Goal: Task Accomplishment & Management: Complete application form

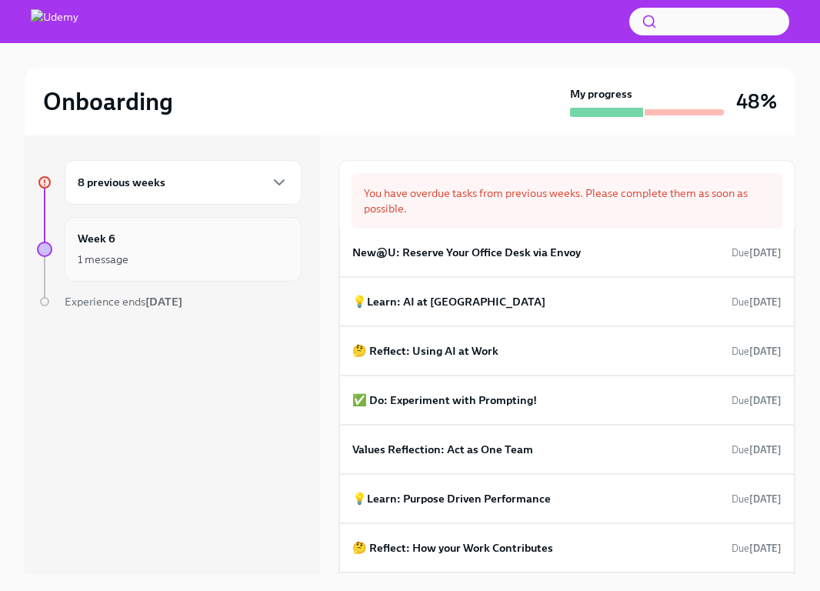
click at [189, 258] on div "1 message" at bounding box center [183, 259] width 211 height 18
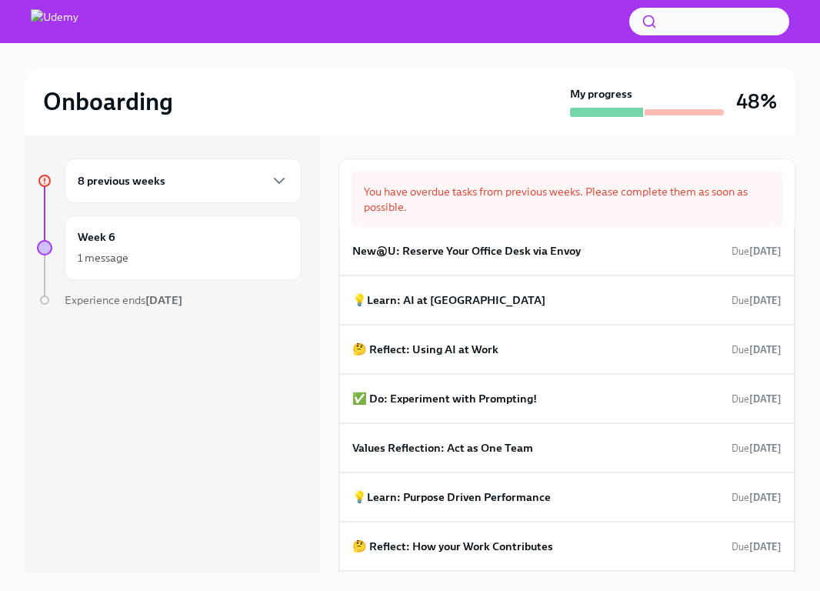
click at [204, 193] on div "8 previous weeks" at bounding box center [183, 181] width 237 height 45
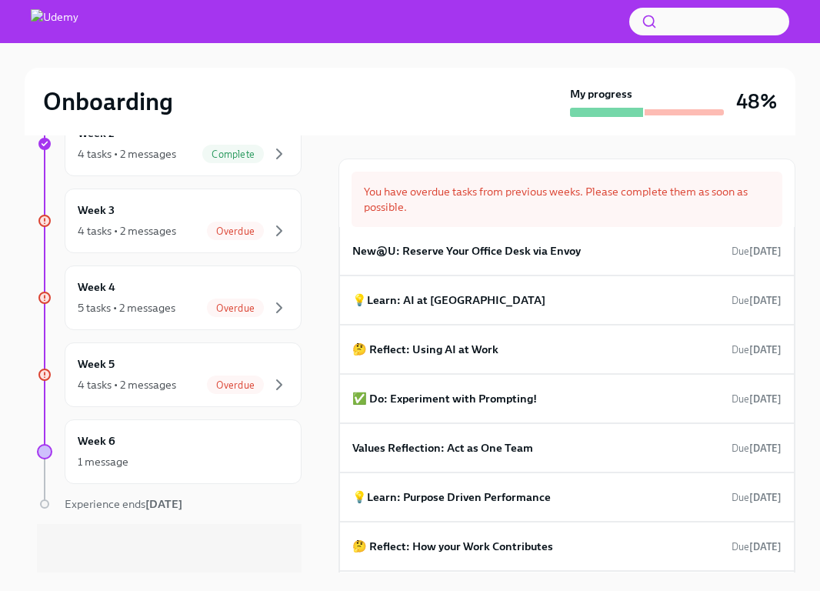
scroll to position [440, 0]
click at [116, 457] on div "1 message" at bounding box center [103, 460] width 51 height 15
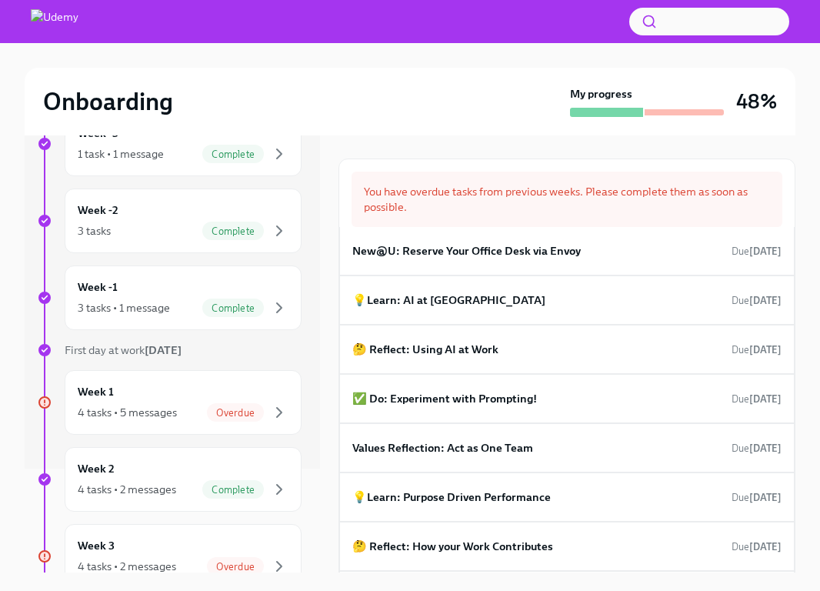
scroll to position [117, 0]
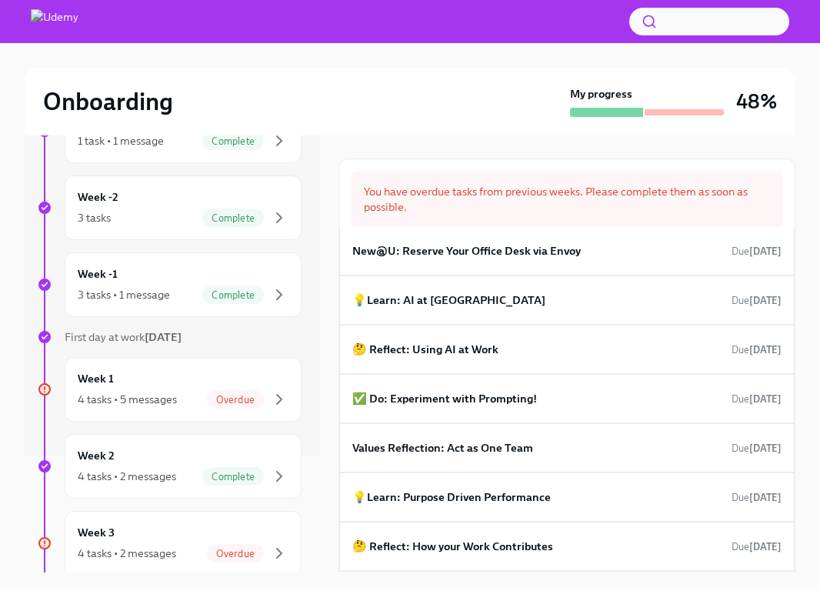
click at [140, 398] on div "4 tasks • 5 messages" at bounding box center [127, 399] width 99 height 15
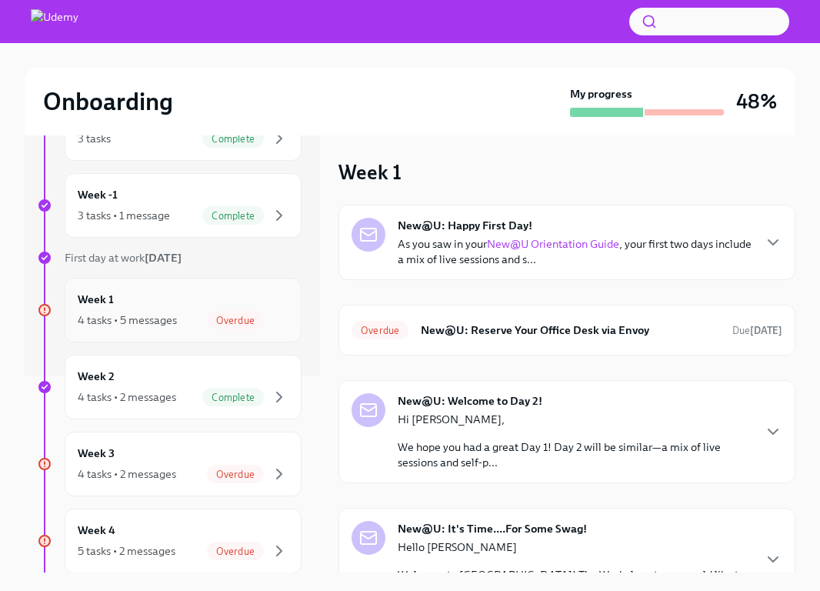
scroll to position [312, 0]
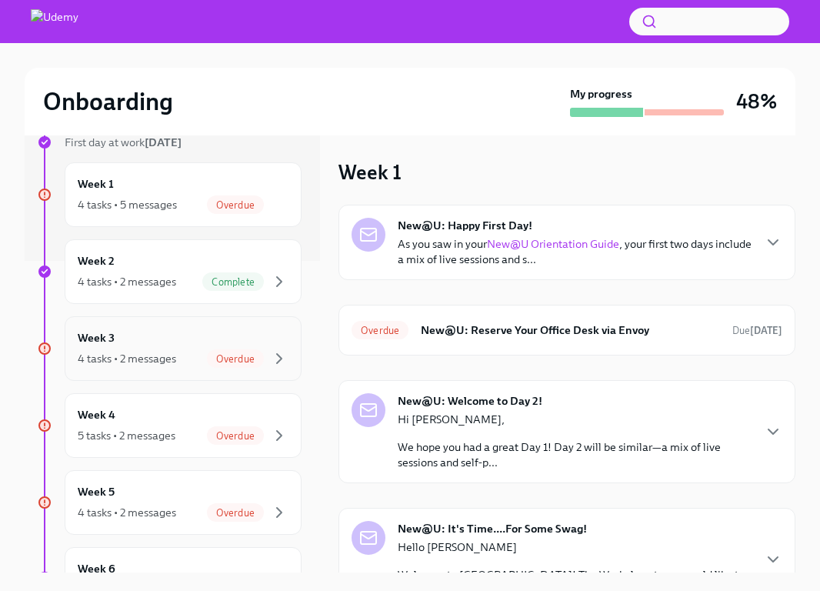
click at [161, 356] on div "4 tasks • 2 messages" at bounding box center [127, 358] width 98 height 15
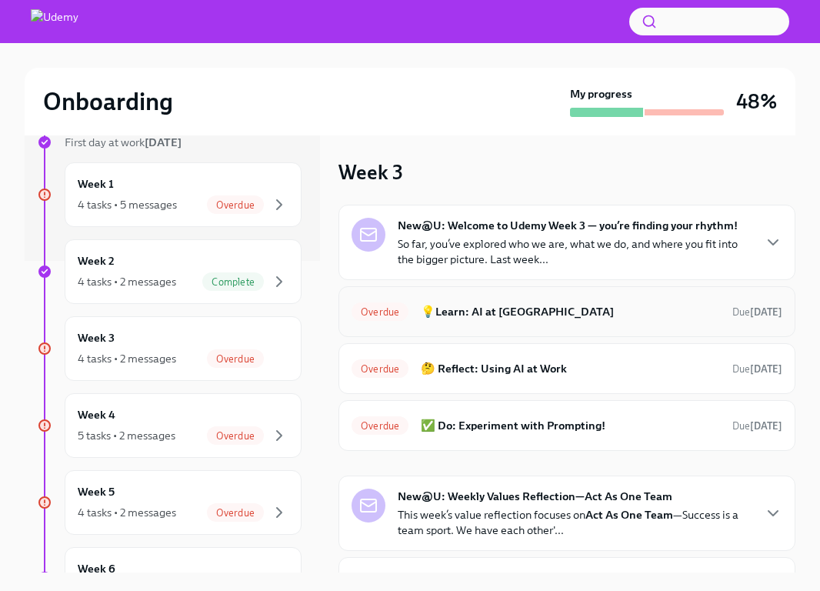
click at [593, 313] on h6 "💡Learn: AI at [GEOGRAPHIC_DATA]" at bounding box center [570, 311] width 299 height 17
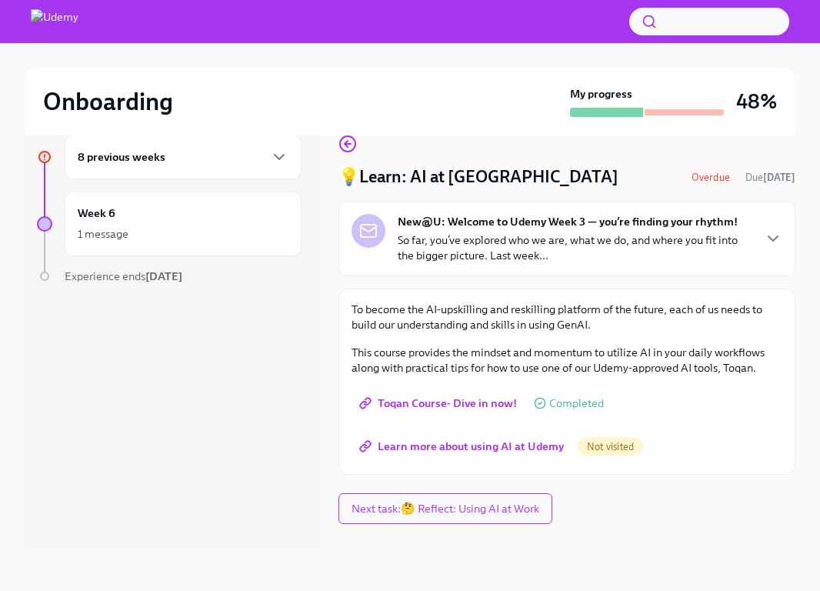
scroll to position [26, 0]
click at [464, 442] on span "Learn more about using AI at Udemy" at bounding box center [463, 445] width 202 height 15
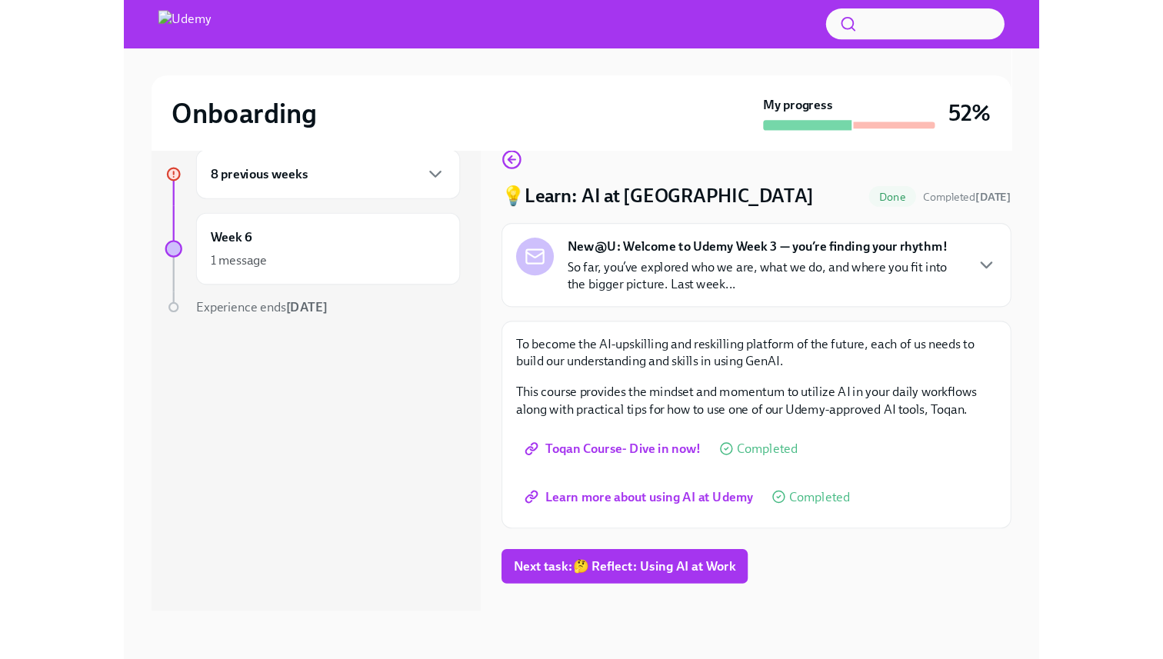
scroll to position [0, 0]
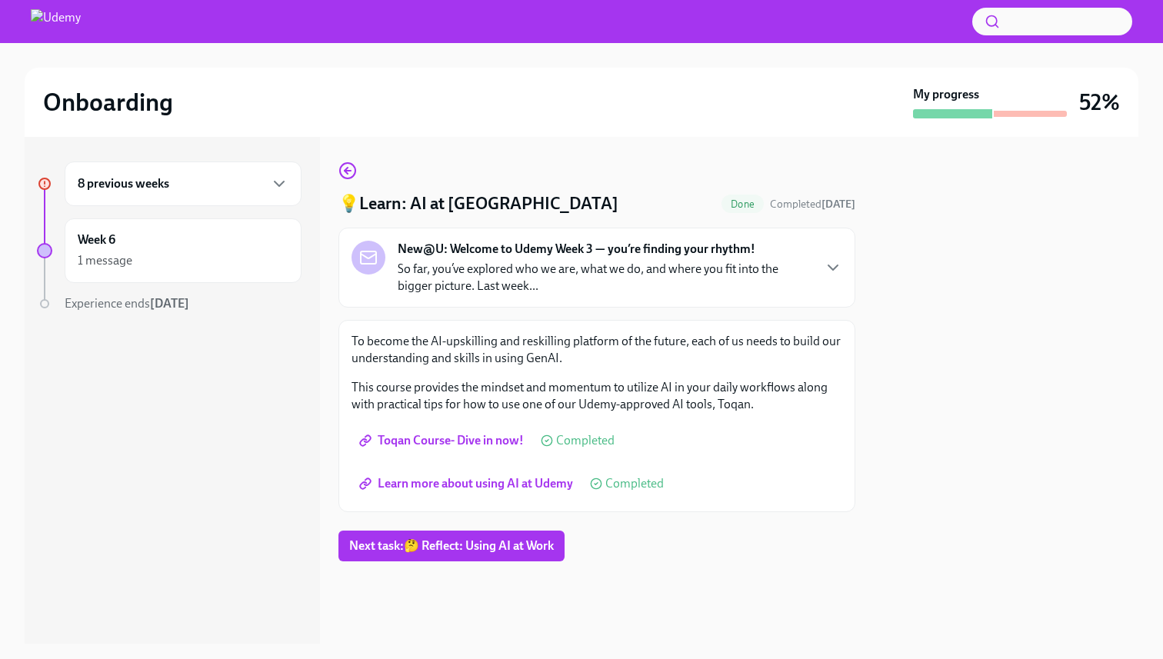
click at [199, 194] on div "8 previous weeks" at bounding box center [183, 184] width 237 height 45
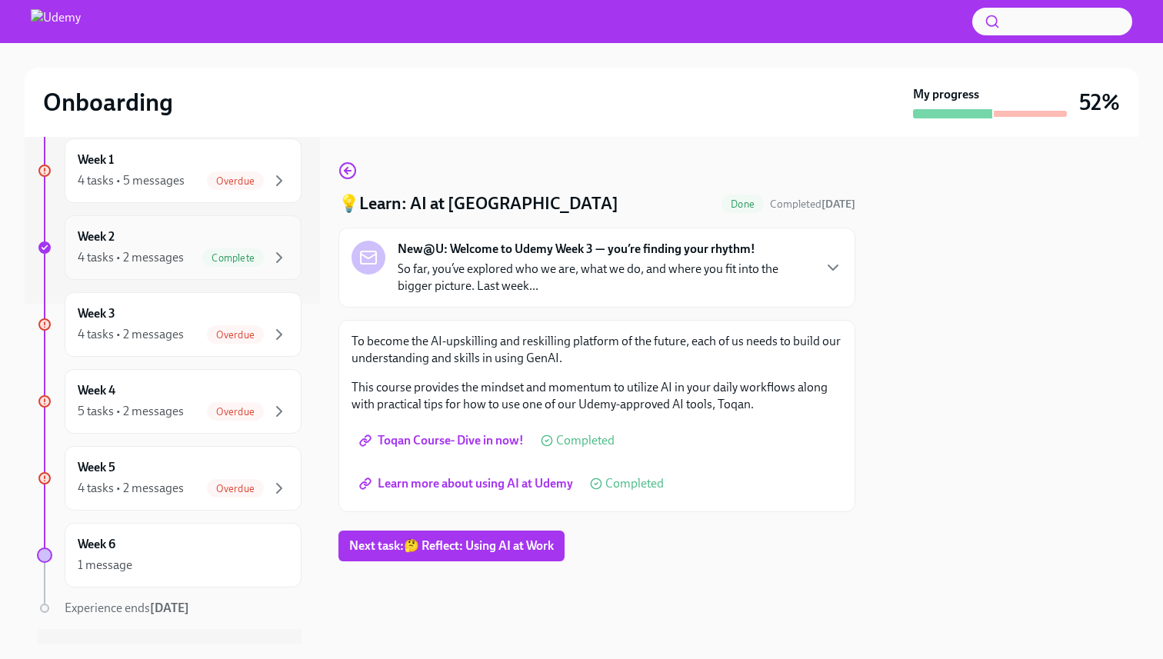
scroll to position [340, 0]
click at [167, 339] on div "4 tasks • 2 messages" at bounding box center [131, 334] width 106 height 17
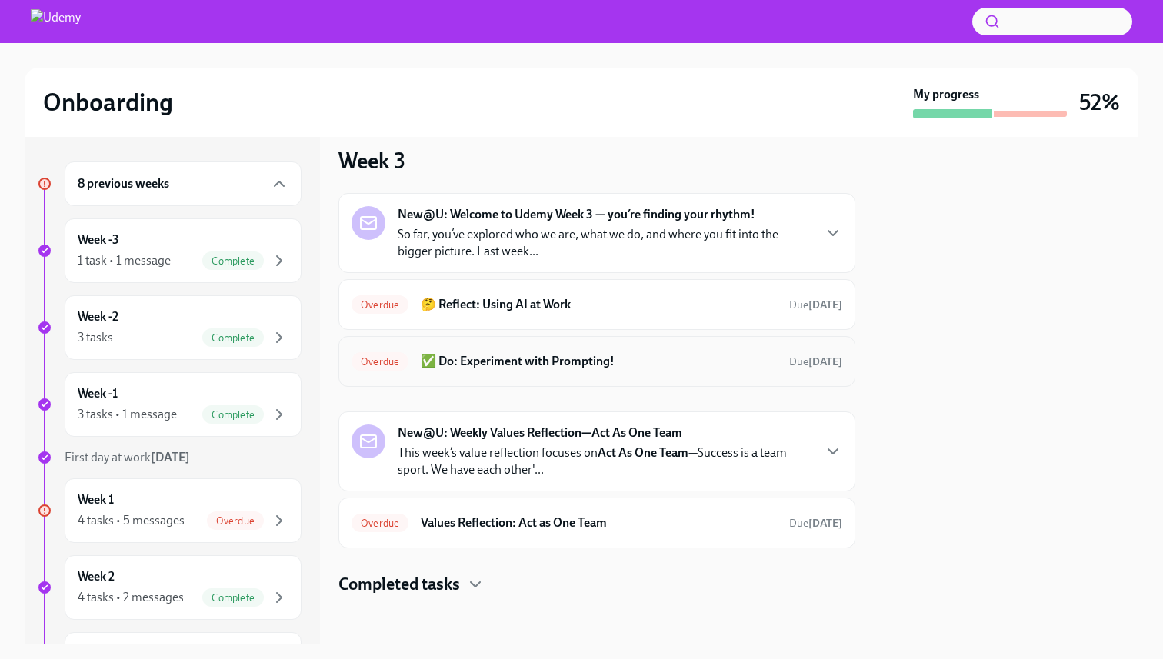
scroll to position [16, 0]
click at [639, 292] on div "Overdue 🤔 Reflect: Using AI at Work Due [DATE]" at bounding box center [597, 303] width 491 height 25
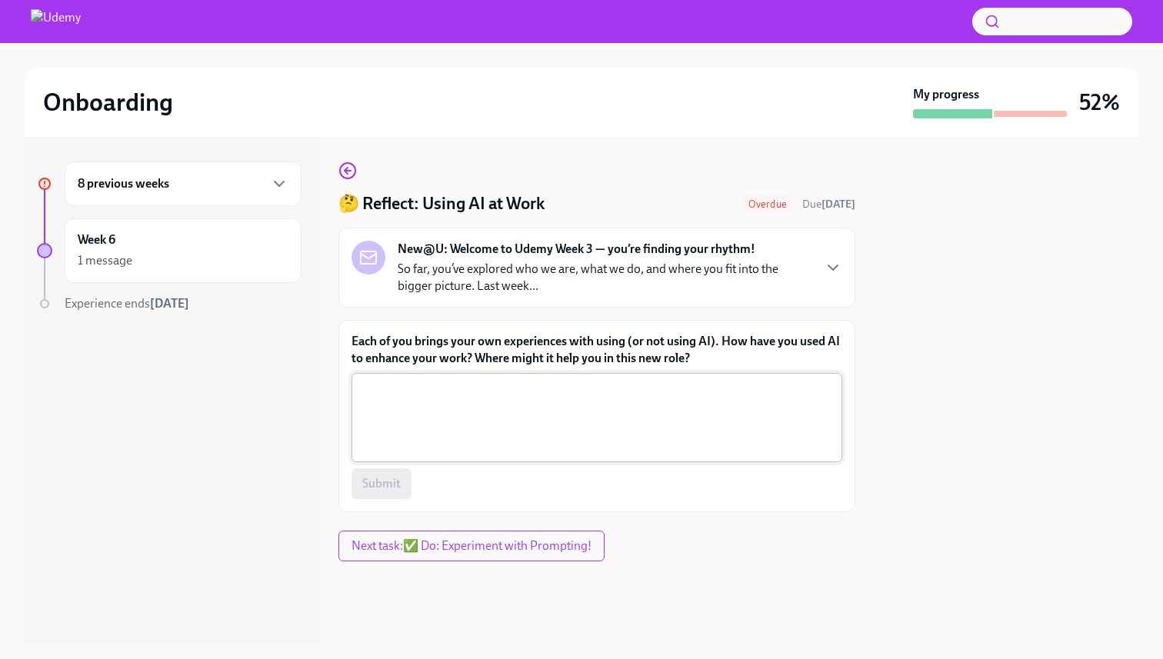
click at [473, 389] on textarea "Each of you brings your own experiences with using (or not using AI). How have …" at bounding box center [597, 418] width 472 height 74
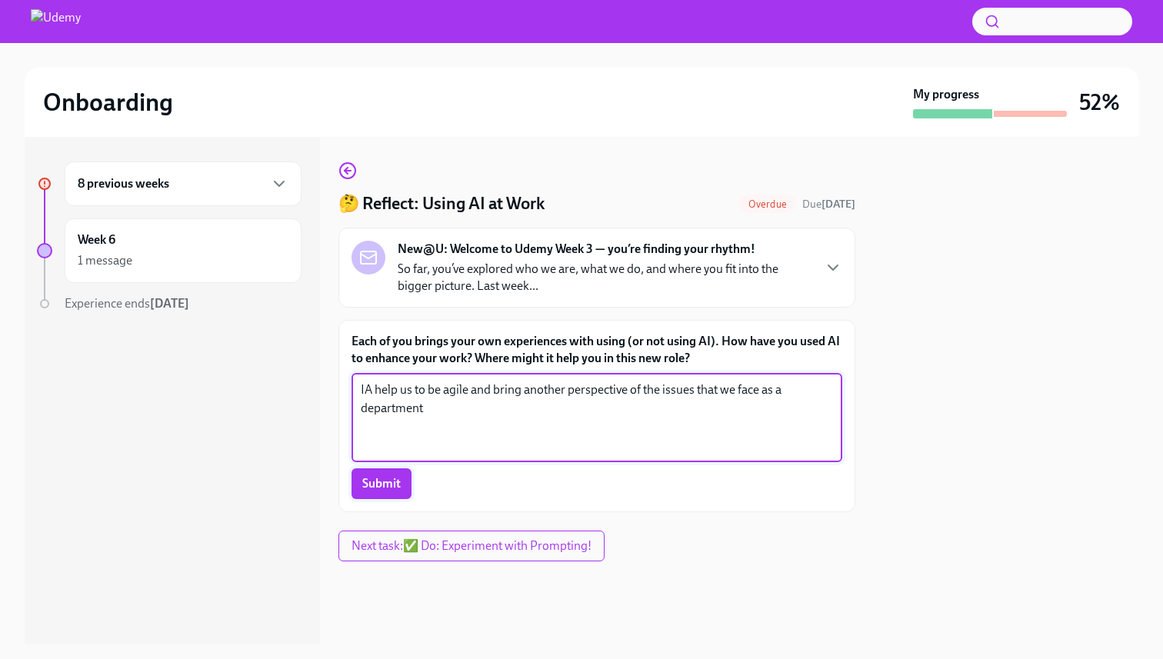
type textarea "IA help us to be agile and bring another perspective of the issues that we face…"
click at [397, 484] on span "Submit" at bounding box center [381, 483] width 38 height 15
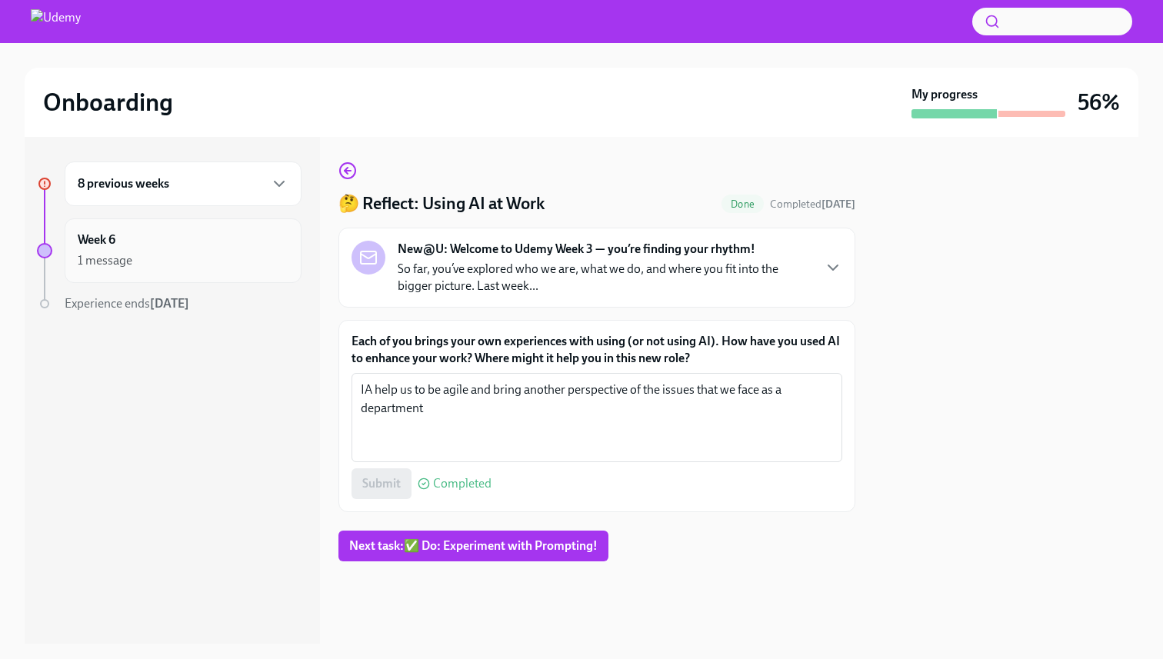
click at [140, 242] on div "Week 6 1 message" at bounding box center [183, 251] width 211 height 38
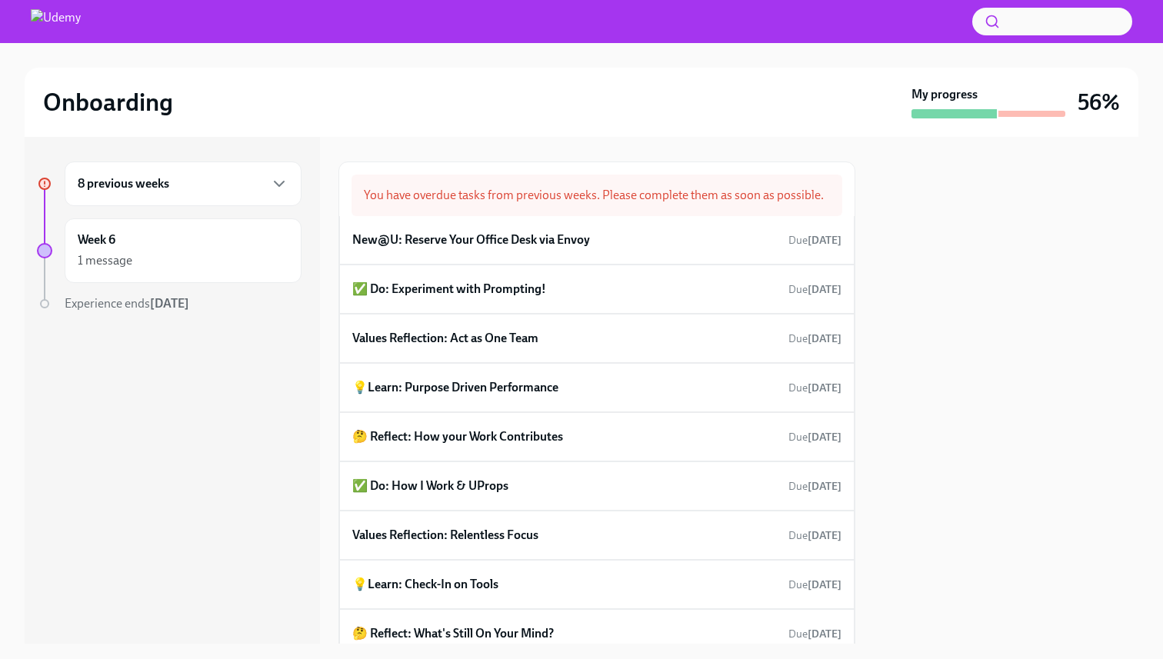
click at [230, 189] on div "8 previous weeks" at bounding box center [183, 184] width 211 height 18
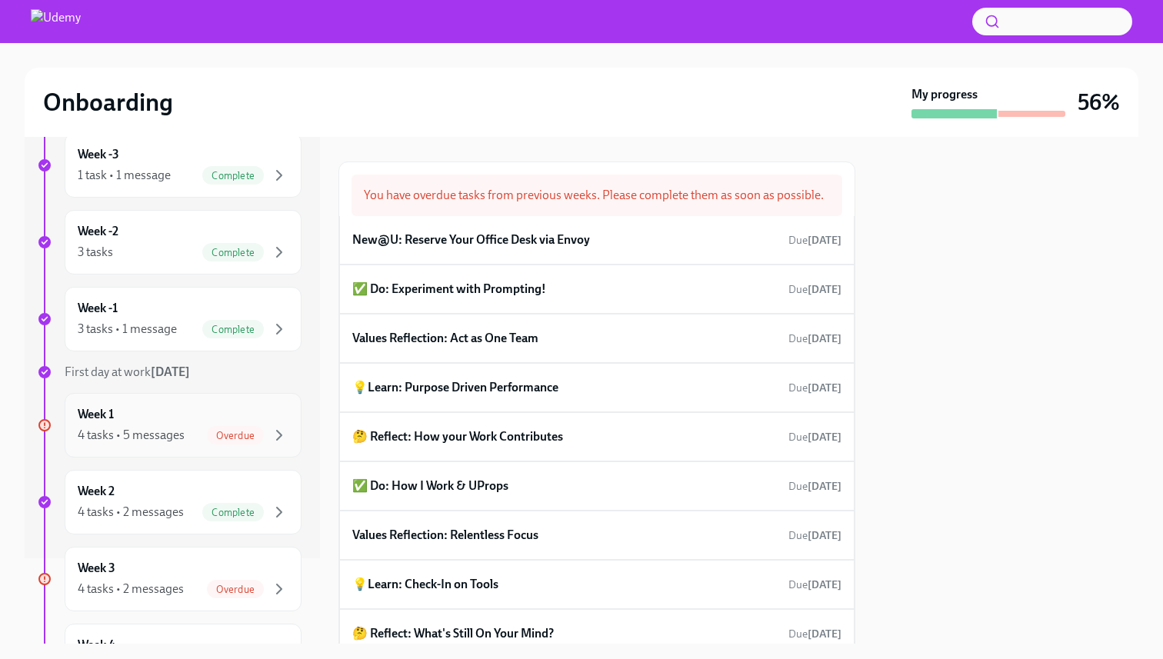
scroll to position [86, 0]
click at [147, 420] on div "Week 1 4 tasks • 5 messages Overdue" at bounding box center [183, 425] width 211 height 38
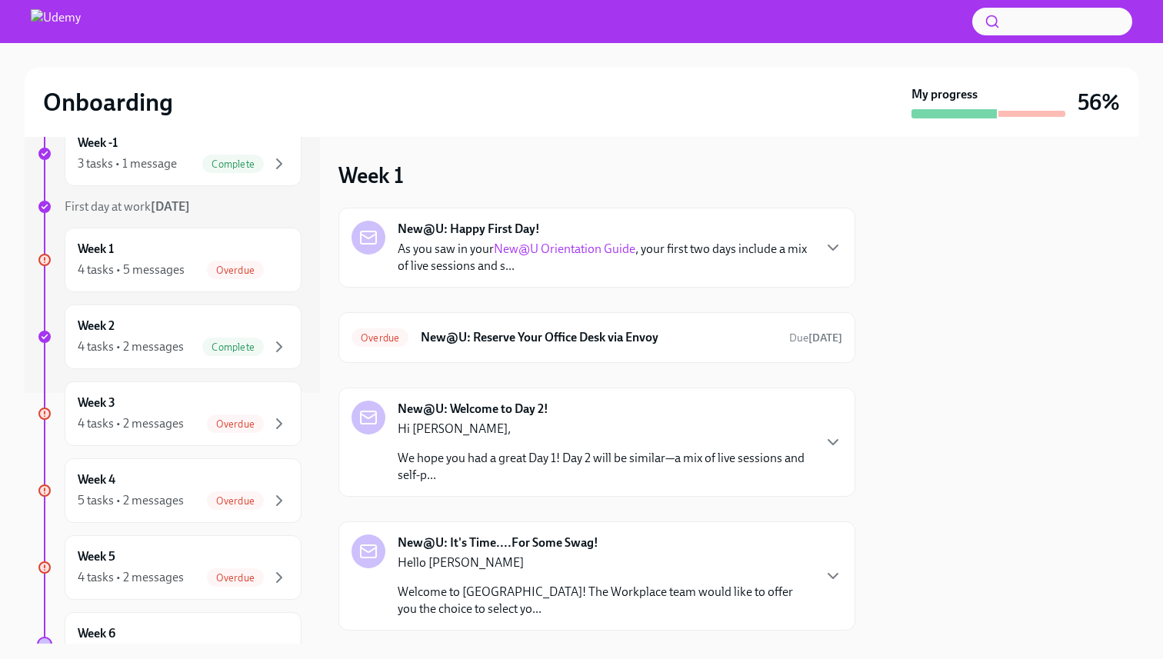
scroll to position [291, 0]
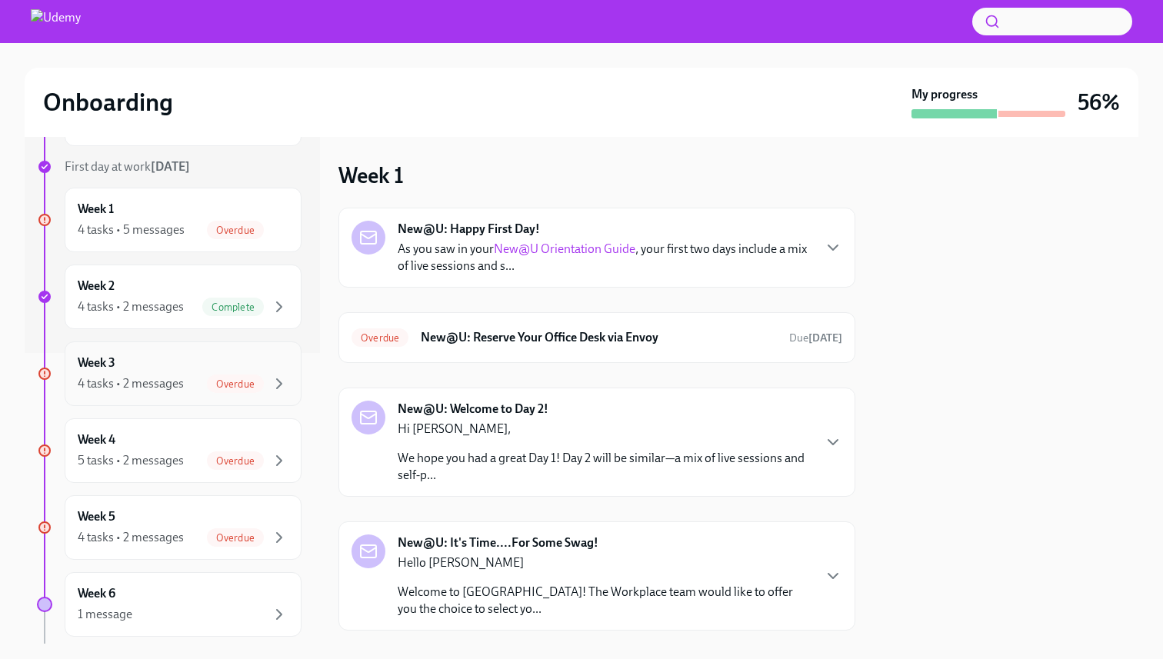
click at [161, 366] on div "Week 3 4 tasks • 2 messages Overdue" at bounding box center [183, 374] width 211 height 38
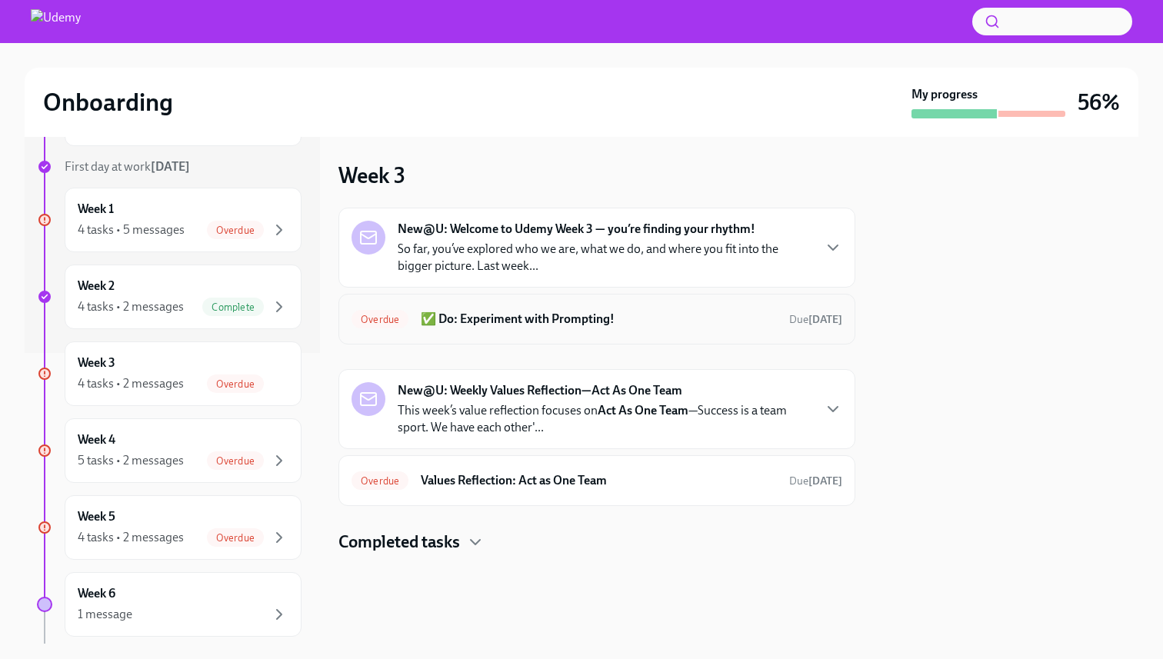
click at [688, 319] on h6 "✅ Do: Experiment with Prompting!" at bounding box center [599, 319] width 356 height 17
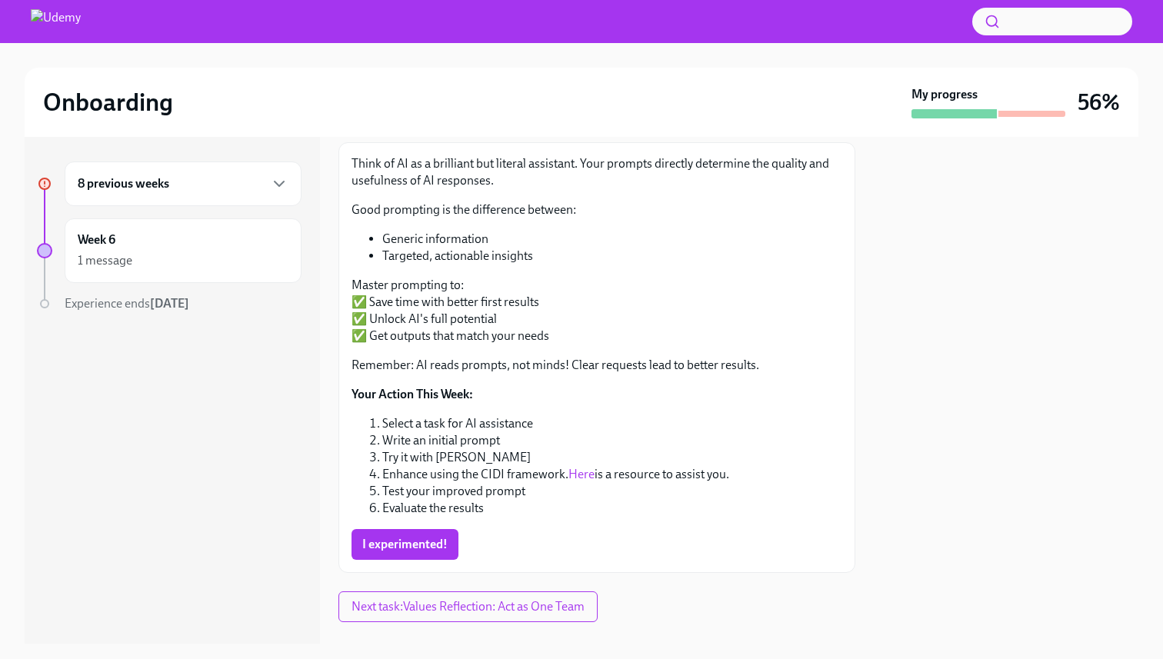
scroll to position [205, 0]
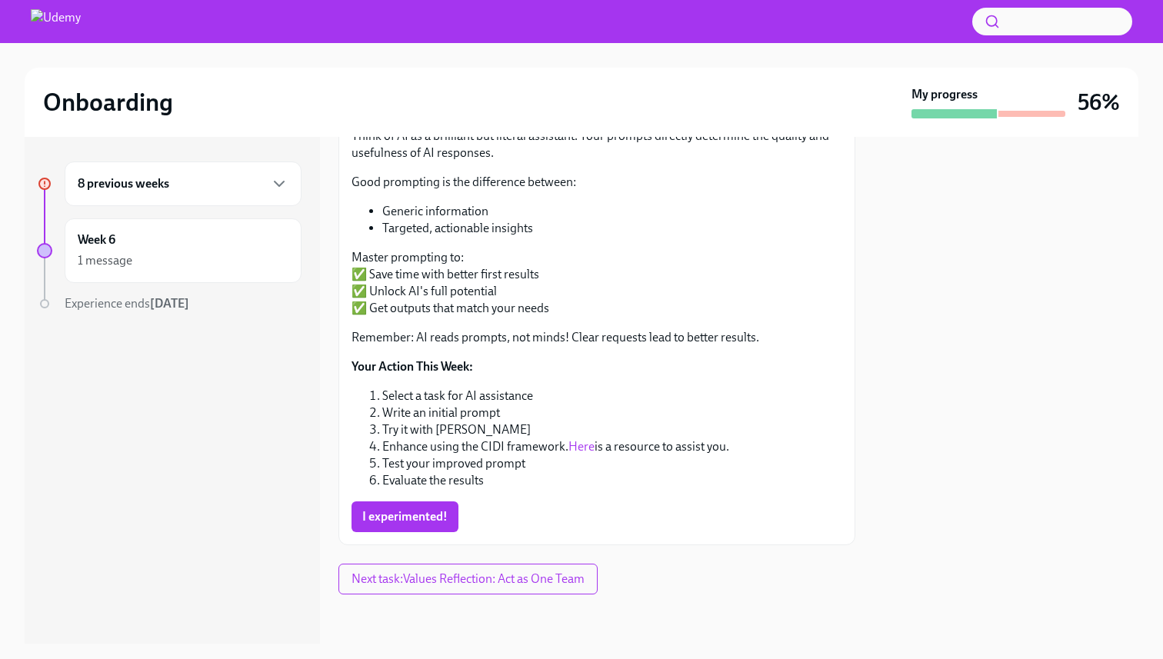
click at [582, 446] on link "Here" at bounding box center [582, 446] width 26 height 15
click at [418, 529] on button "I experimented!" at bounding box center [405, 517] width 107 height 31
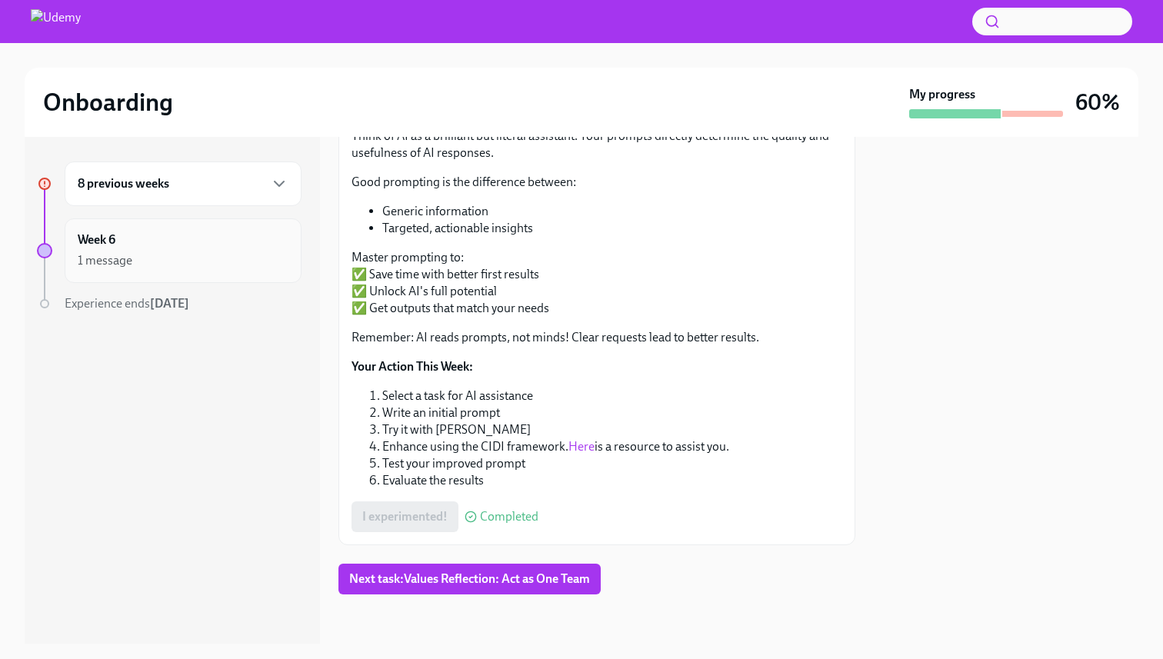
click at [179, 247] on div "Week 6 1 message" at bounding box center [183, 251] width 211 height 38
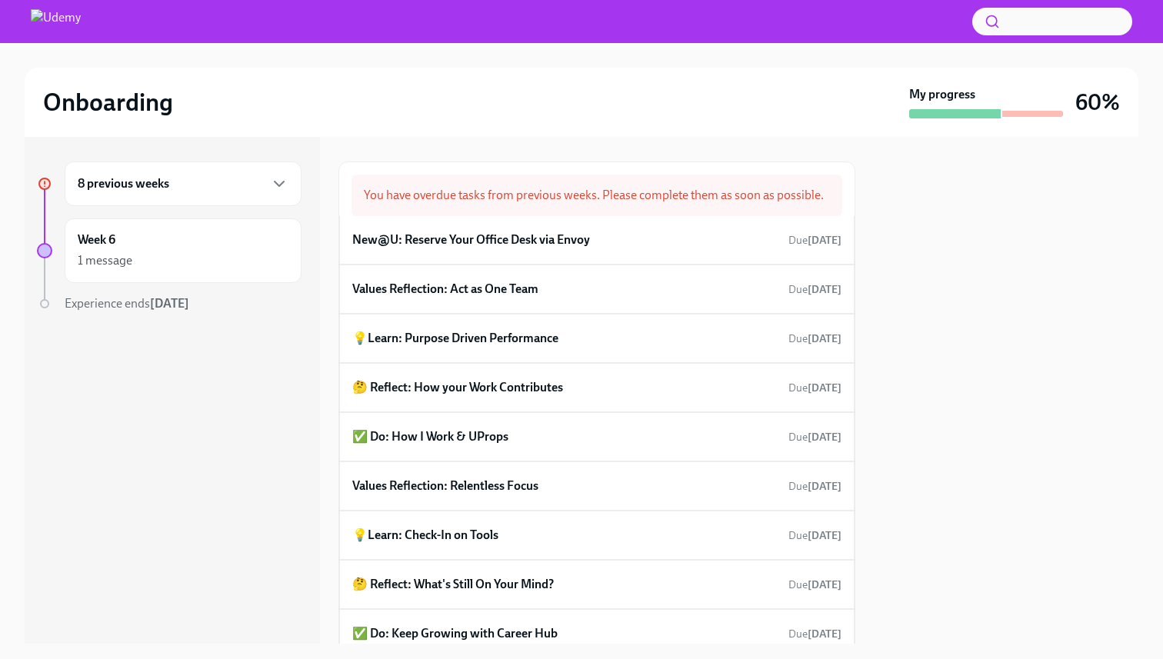
click at [153, 182] on h6 "8 previous weeks" at bounding box center [124, 183] width 92 height 17
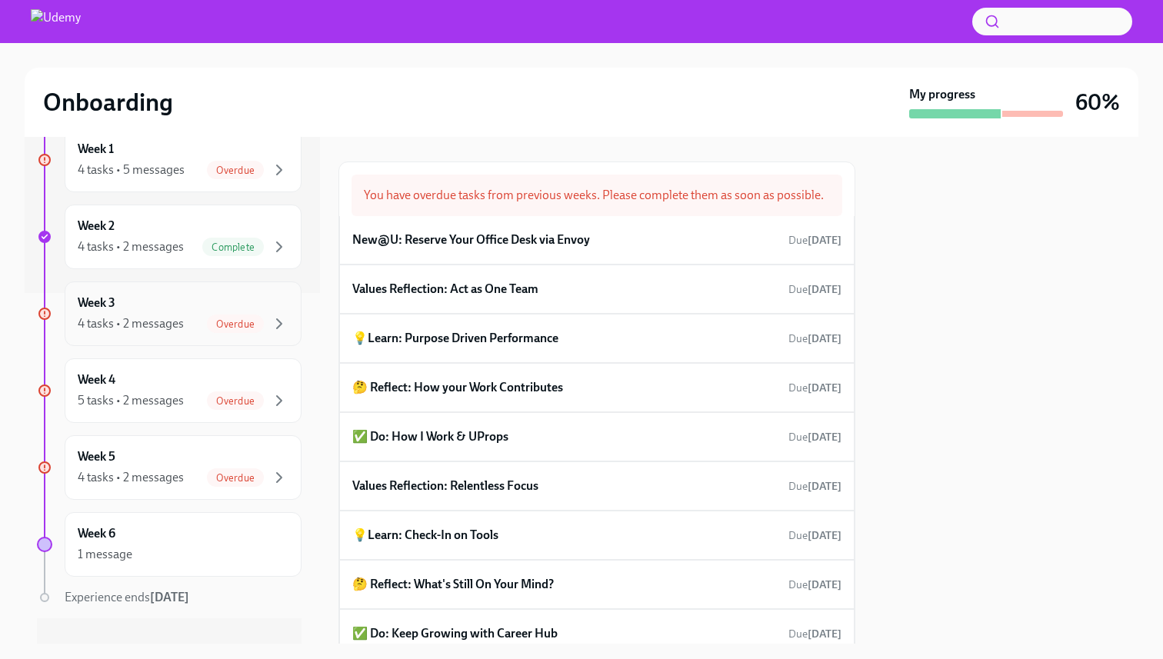
scroll to position [375, 0]
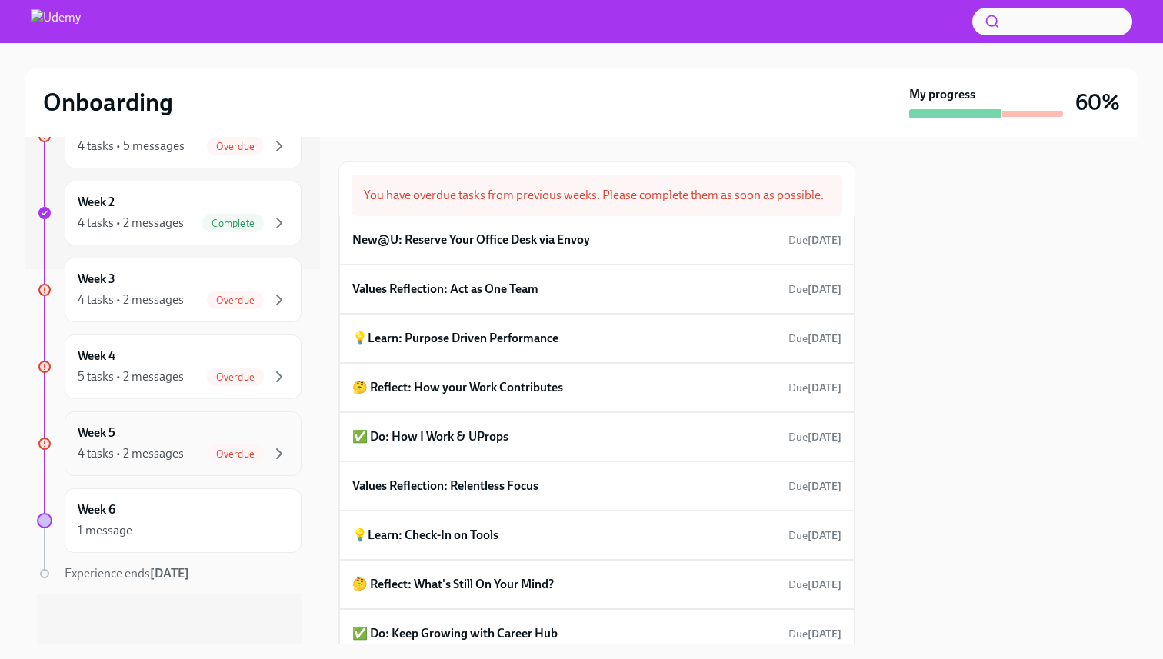
click at [164, 442] on div "Week 5 4 tasks • 2 messages Overdue" at bounding box center [183, 444] width 211 height 38
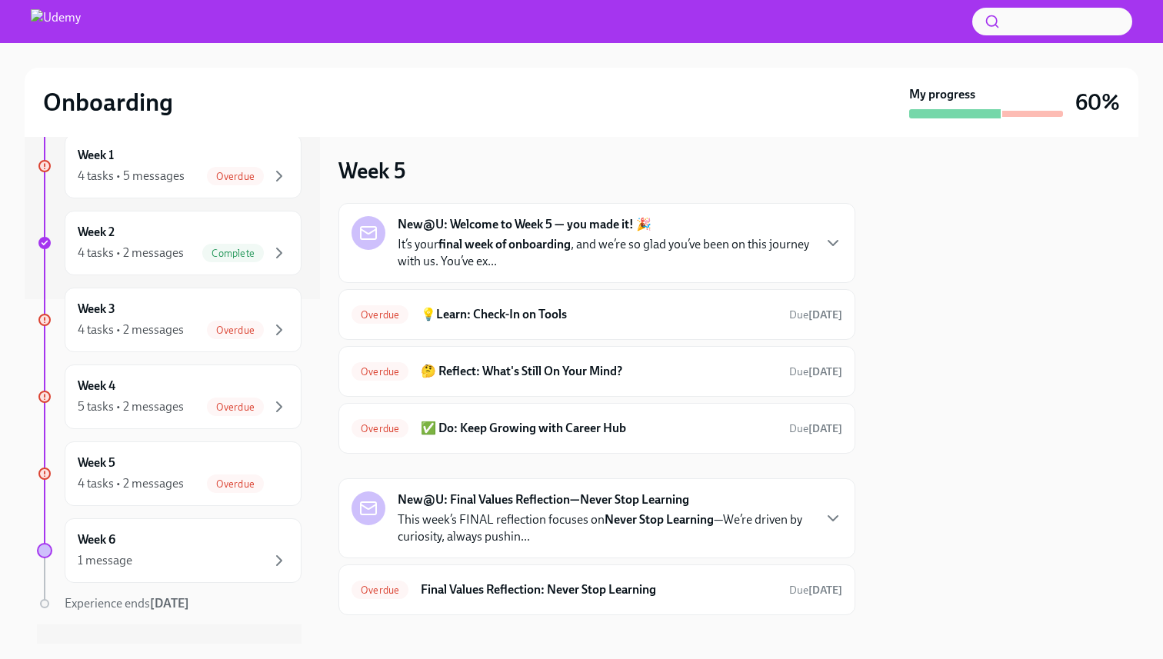
scroll to position [346, 0]
click at [167, 321] on div "4 tasks • 2 messages" at bounding box center [131, 329] width 106 height 17
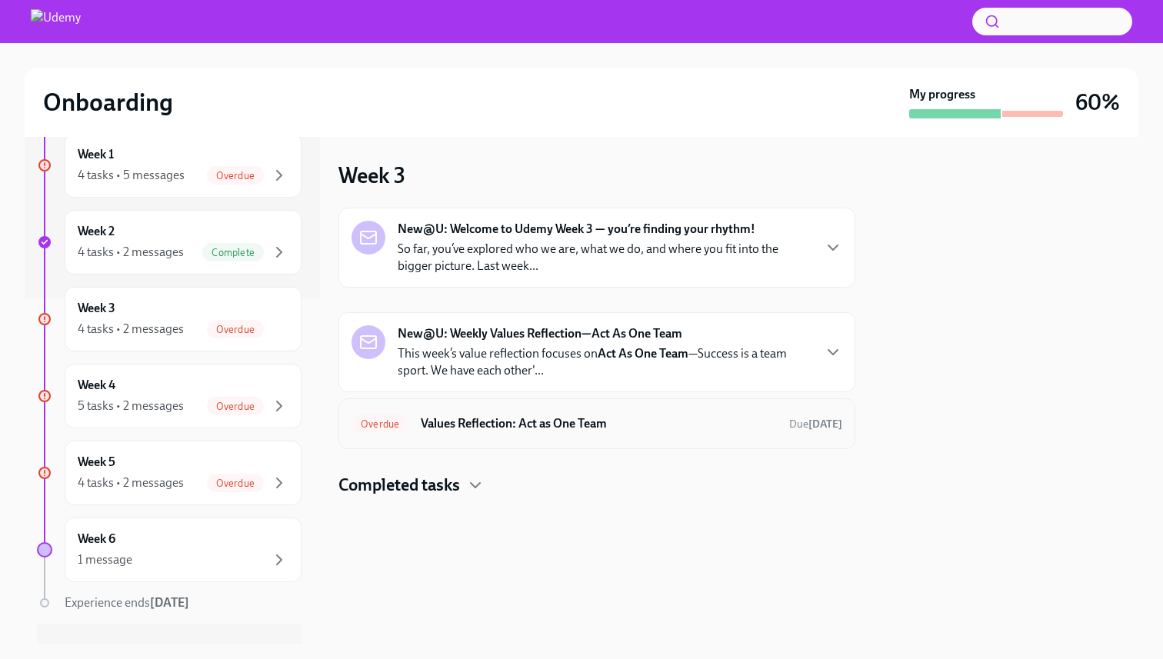
click at [670, 425] on h6 "Values Reflection: Act as One Team" at bounding box center [599, 424] width 356 height 17
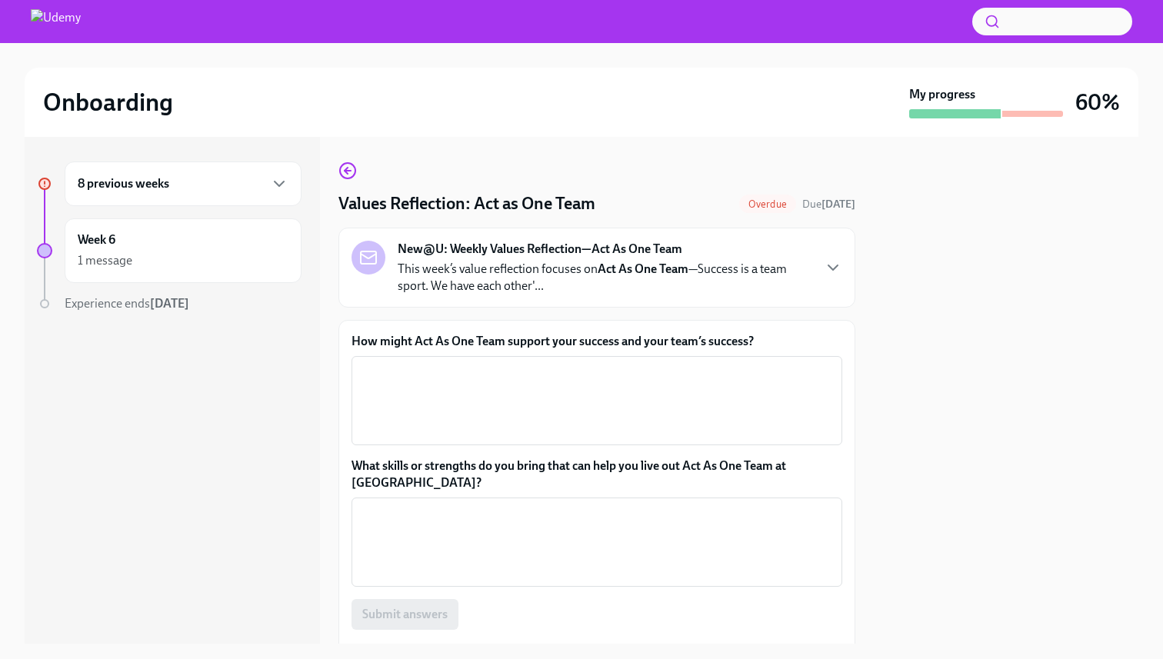
click at [125, 170] on div "8 previous weeks" at bounding box center [183, 184] width 237 height 45
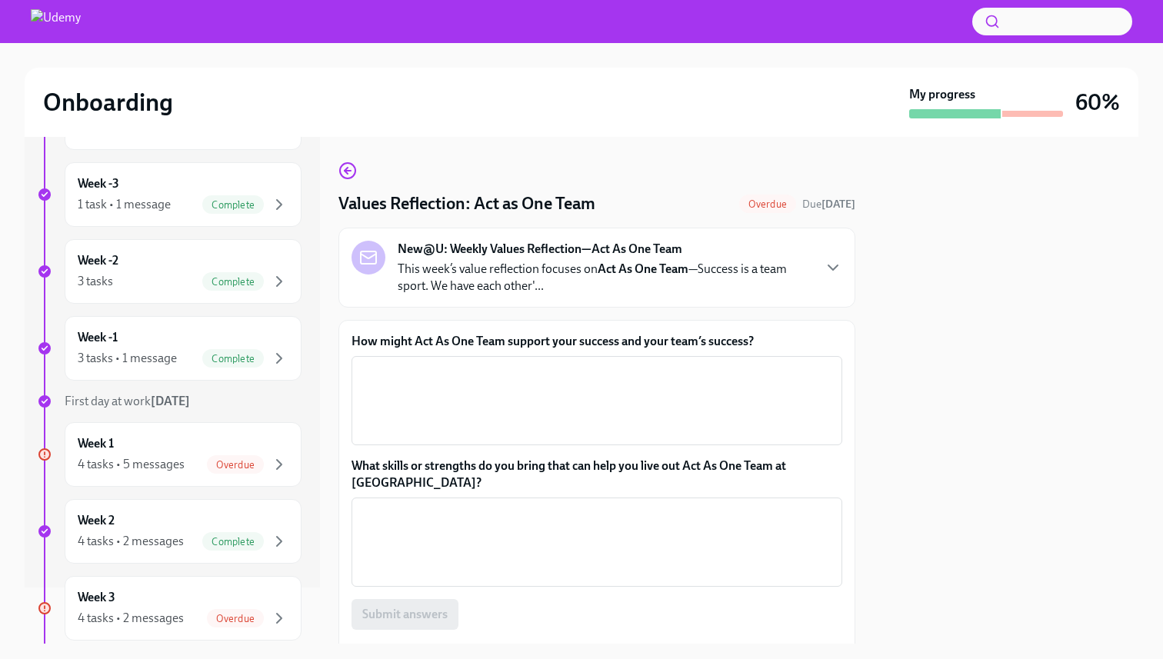
scroll to position [64, 0]
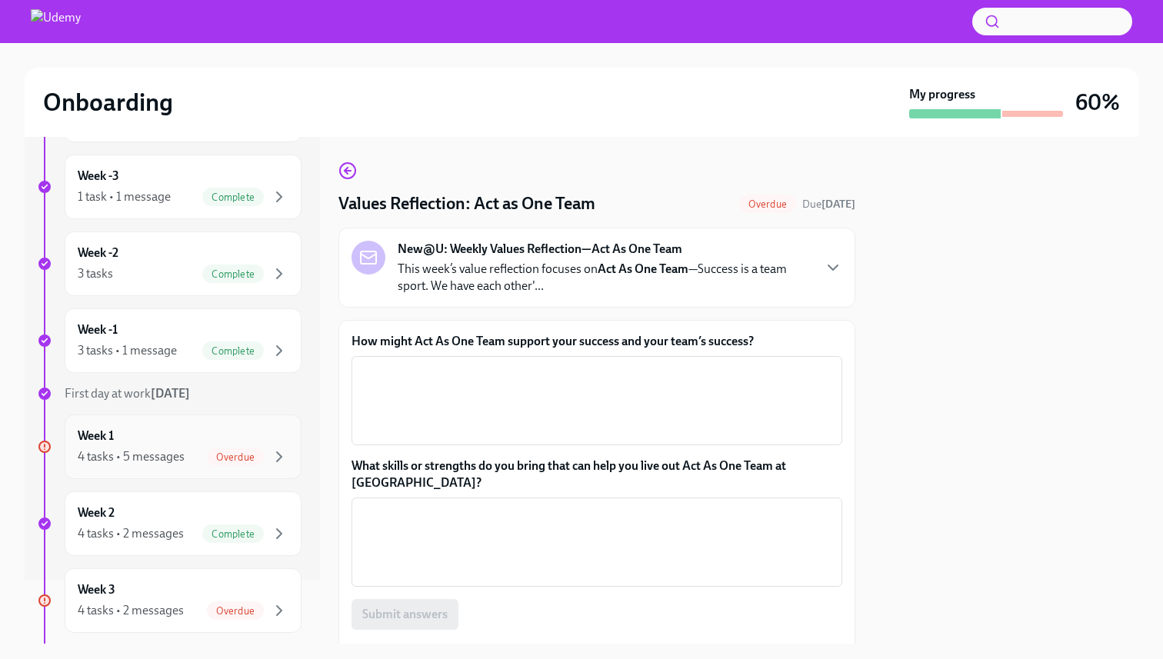
click at [126, 429] on div "Week 1 4 tasks • 5 messages Overdue" at bounding box center [183, 447] width 211 height 38
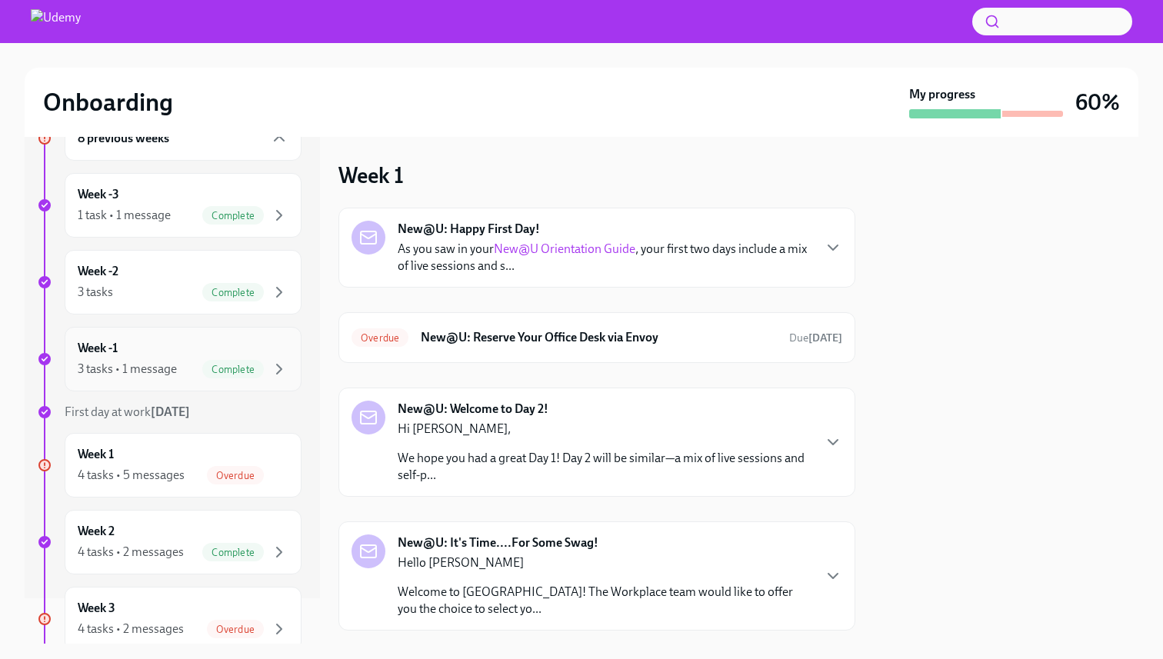
scroll to position [84, 0]
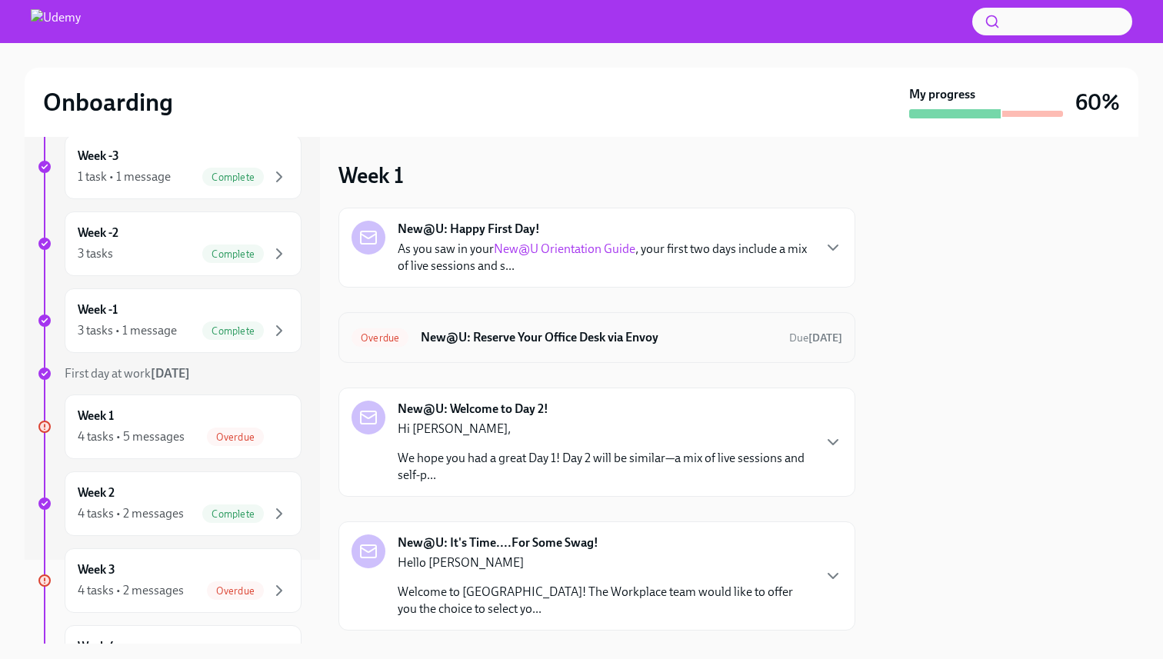
click at [440, 339] on h6 "New@U: Reserve Your Office Desk via Envoy" at bounding box center [599, 337] width 356 height 17
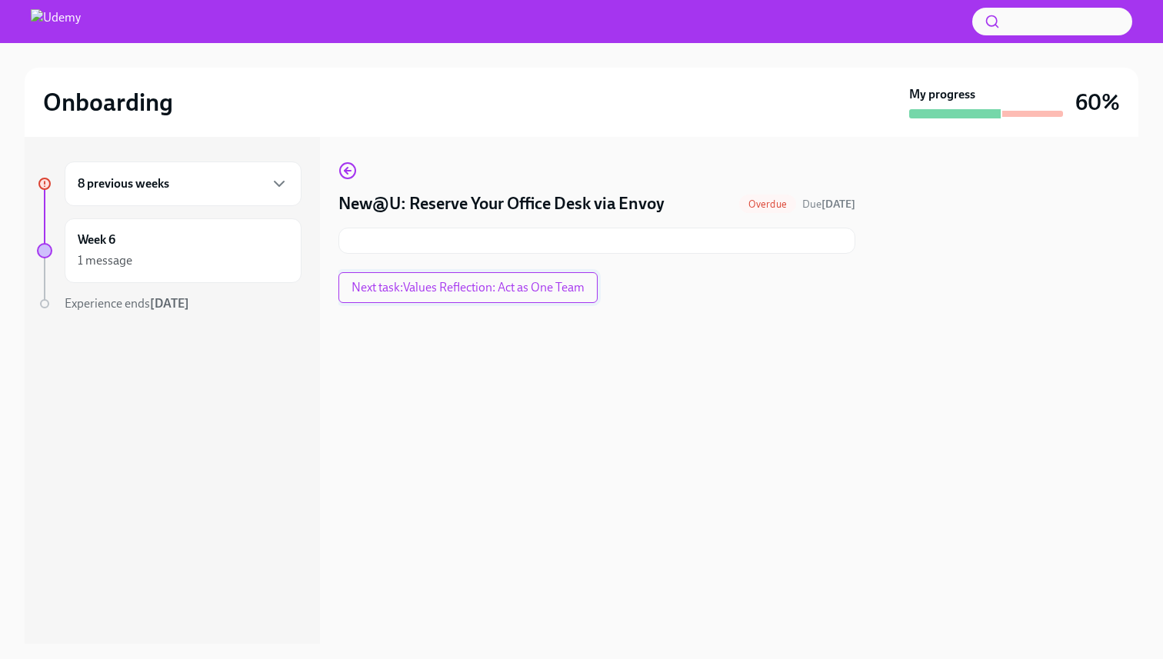
click at [420, 289] on span "Next task : Values Reflection: Act as One Team" at bounding box center [468, 287] width 233 height 15
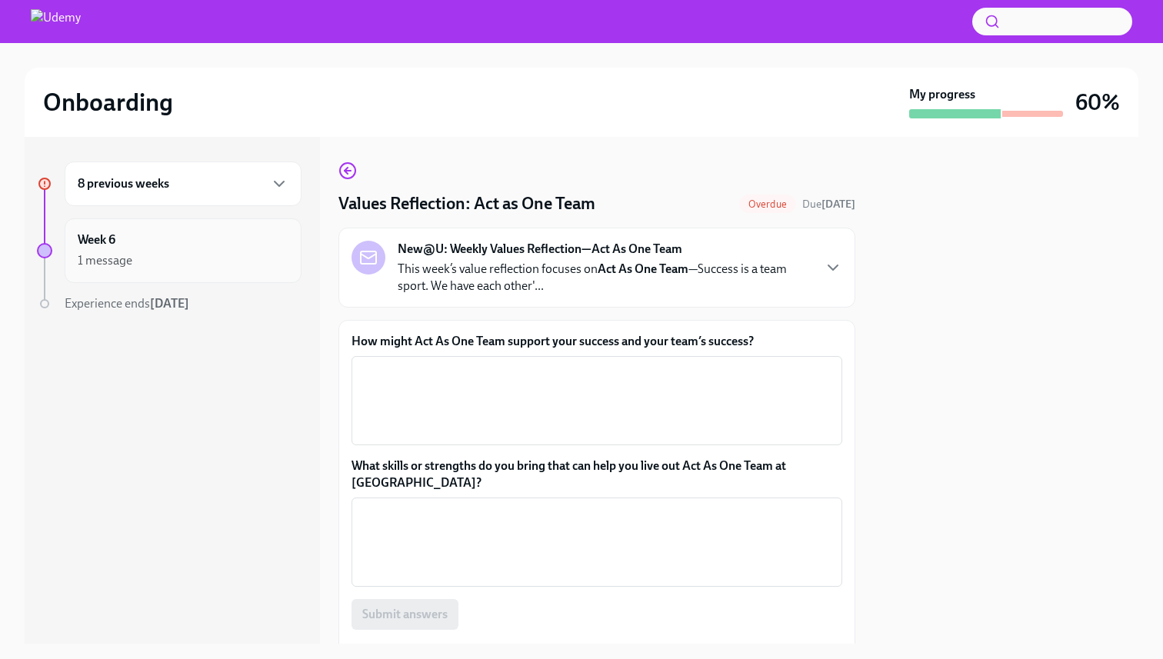
click at [177, 225] on div "Week 6 1 message" at bounding box center [183, 251] width 237 height 65
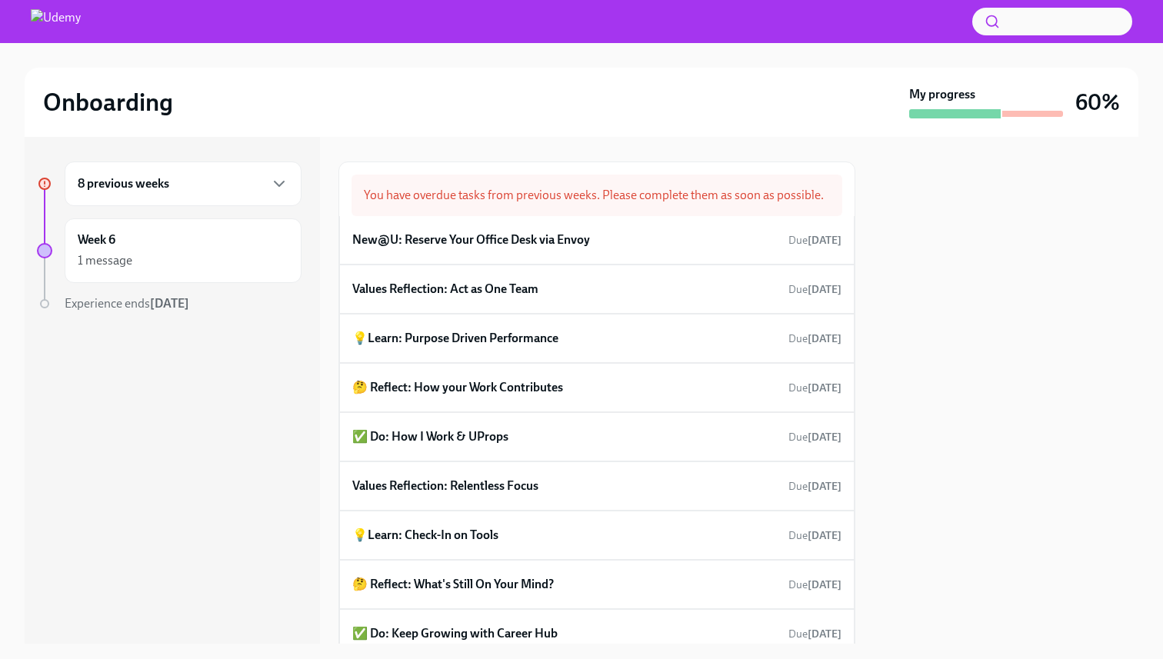
click at [831, 319] on div at bounding box center [1006, 390] width 265 height 507
click at [200, 190] on div "8 previous weeks" at bounding box center [183, 184] width 211 height 18
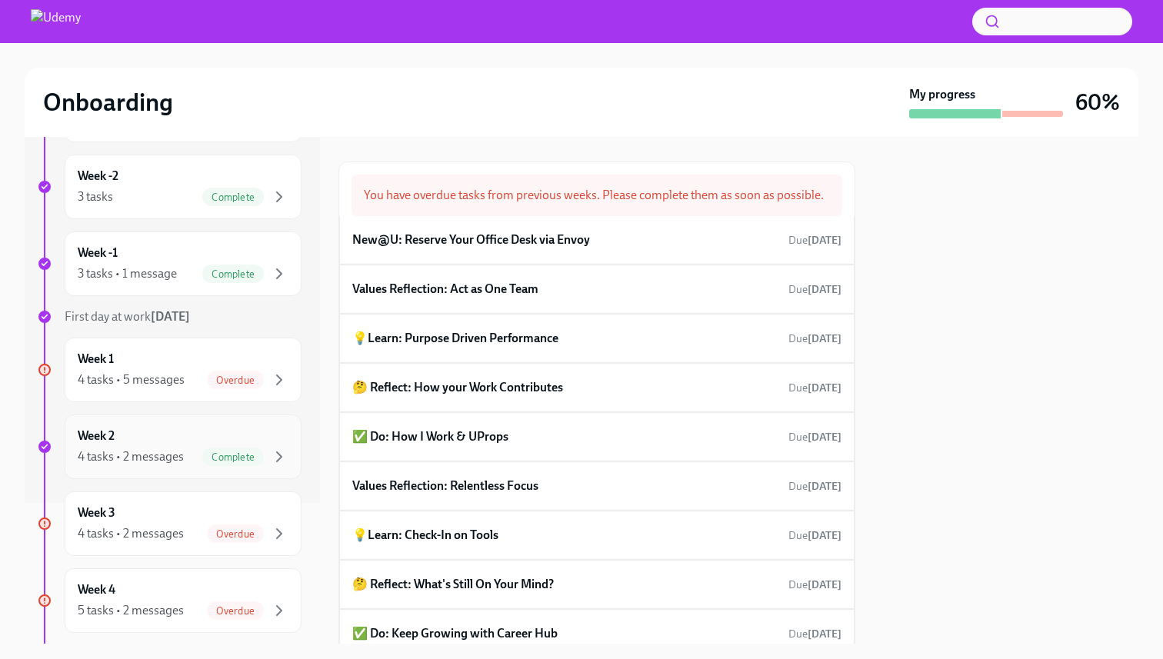
scroll to position [138, 0]
click at [130, 358] on div "Week 1 4 tasks • 5 messages Overdue" at bounding box center [183, 373] width 211 height 38
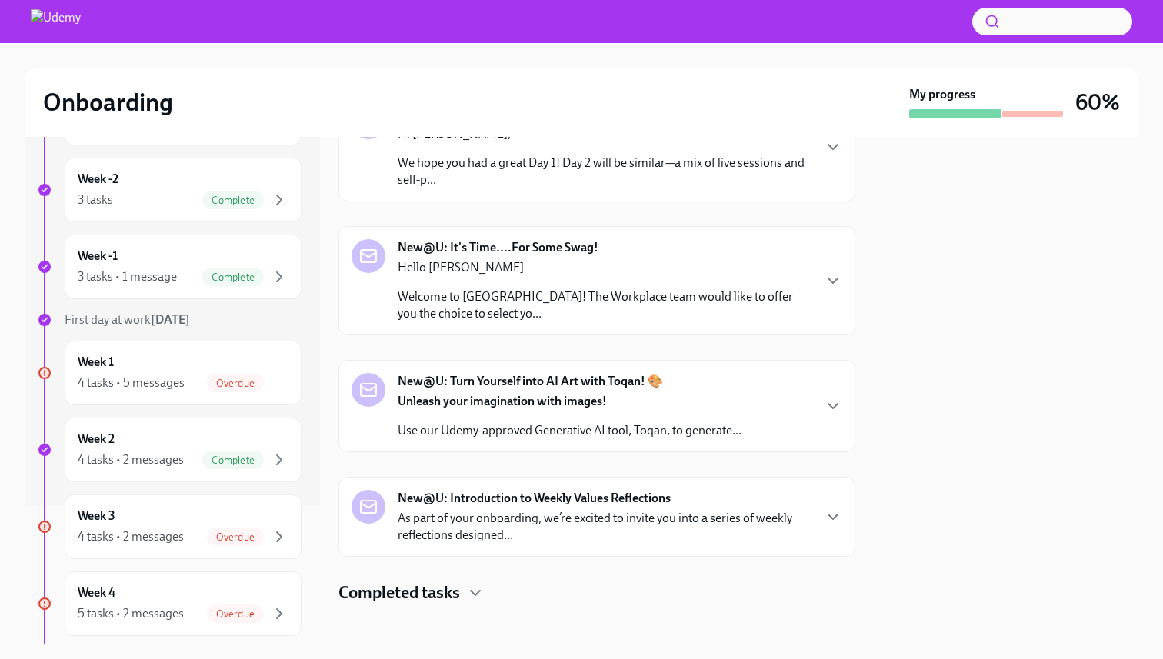
scroll to position [305, 0]
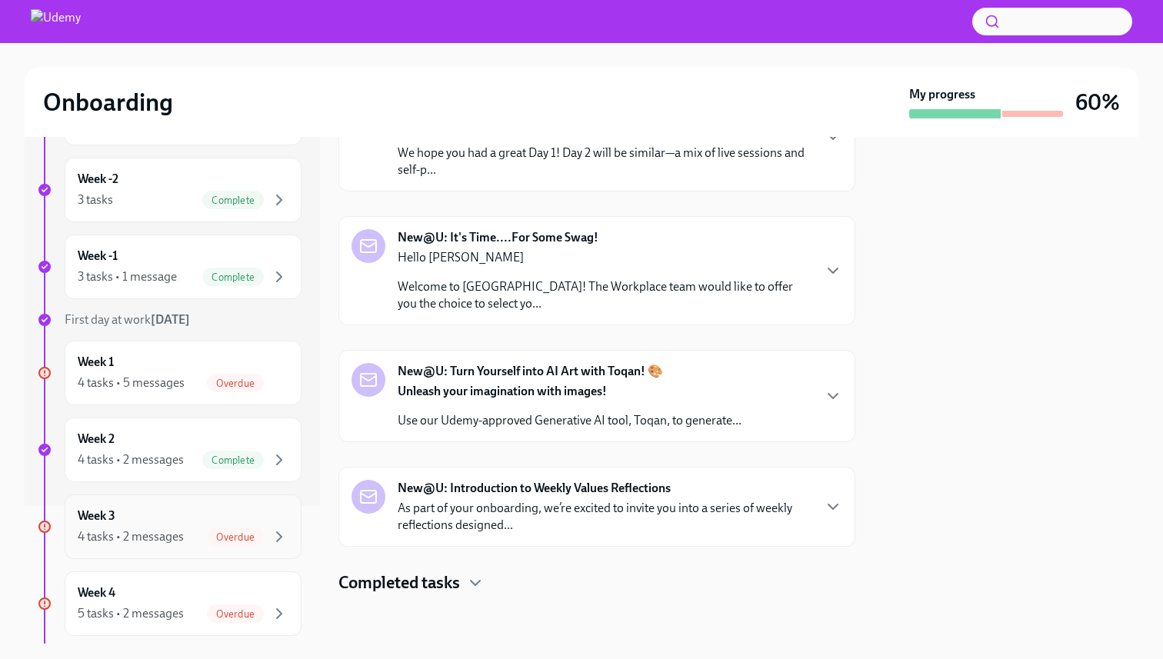
click at [172, 526] on div "Week 3 4 tasks • 2 messages Overdue" at bounding box center [183, 527] width 211 height 38
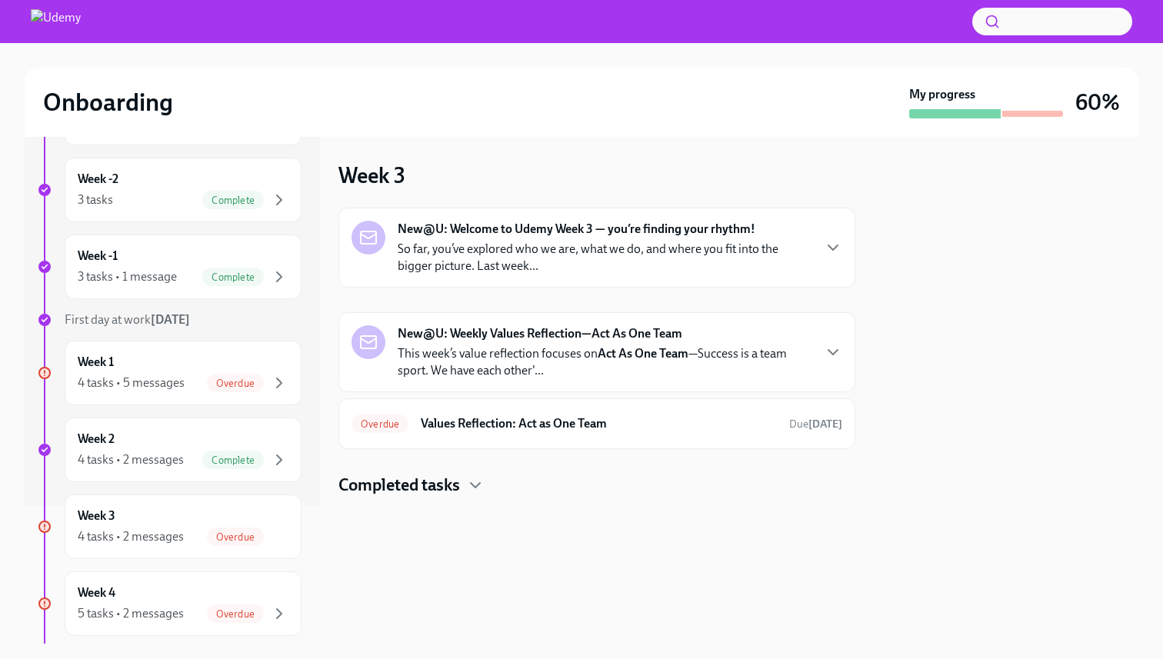
click at [829, 257] on div "New@U: Welcome to Udemy Week 3 — you’re finding your rhythm! So far, you’ve exp…" at bounding box center [597, 248] width 491 height 54
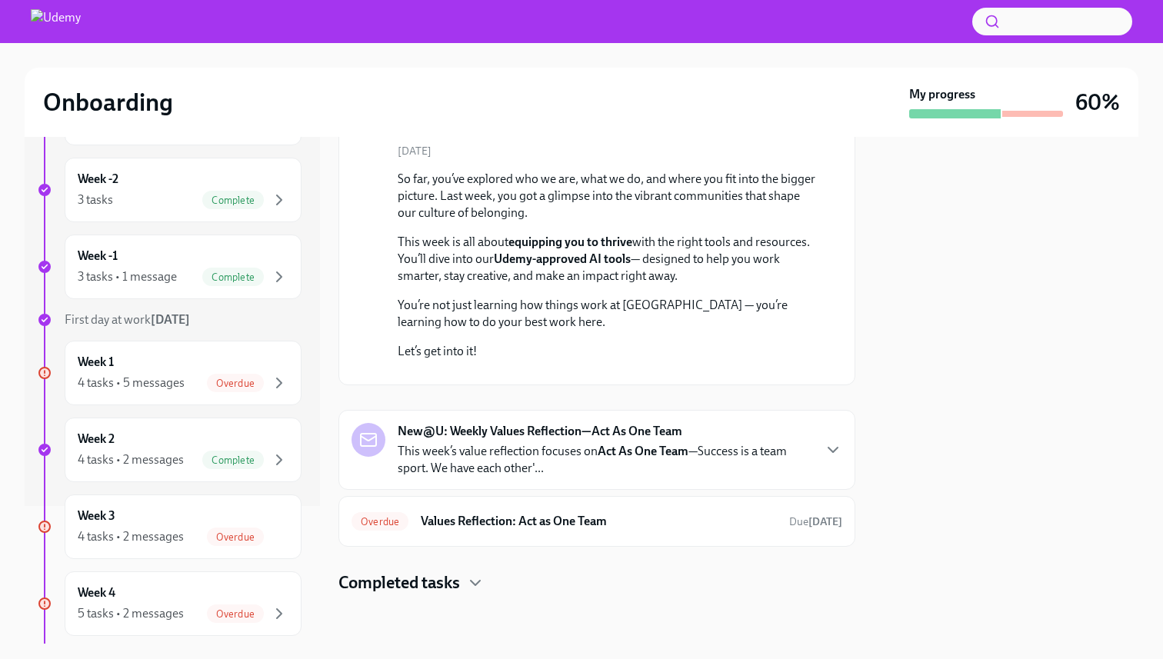
scroll to position [275, 0]
click at [583, 476] on p "This week’s value reflection focuses on Act As One Team —Success is a team spor…" at bounding box center [605, 460] width 414 height 34
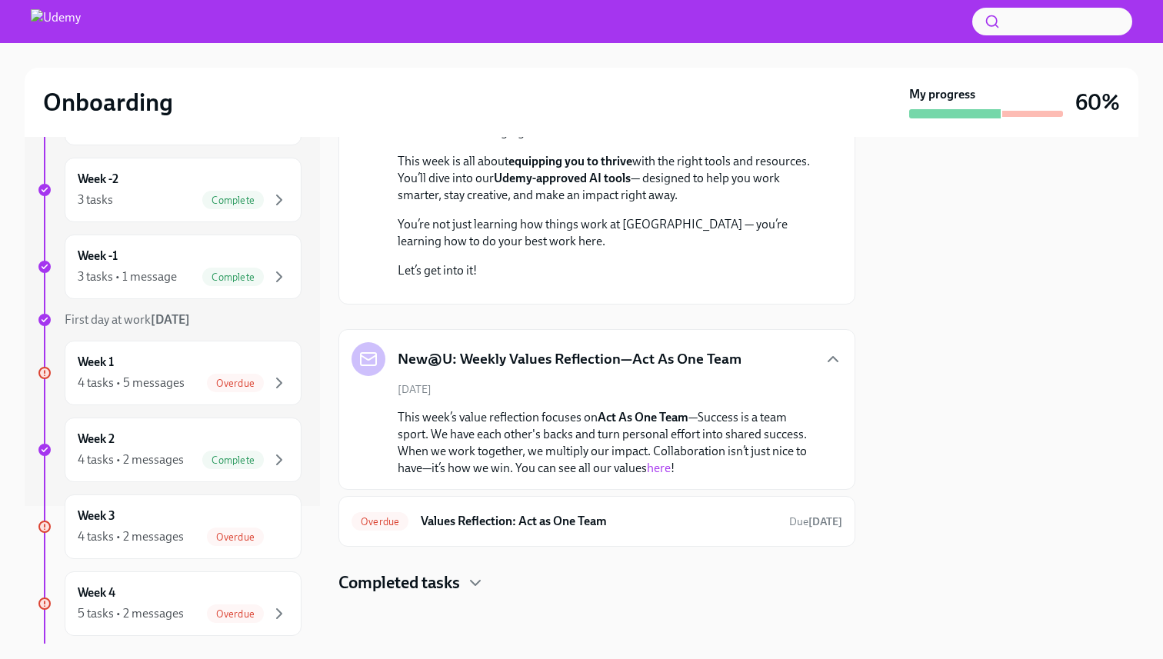
scroll to position [356, 0]
click at [671, 470] on link "here" at bounding box center [659, 468] width 24 height 15
click at [447, 524] on h6 "Values Reflection: Act as One Team" at bounding box center [599, 521] width 356 height 17
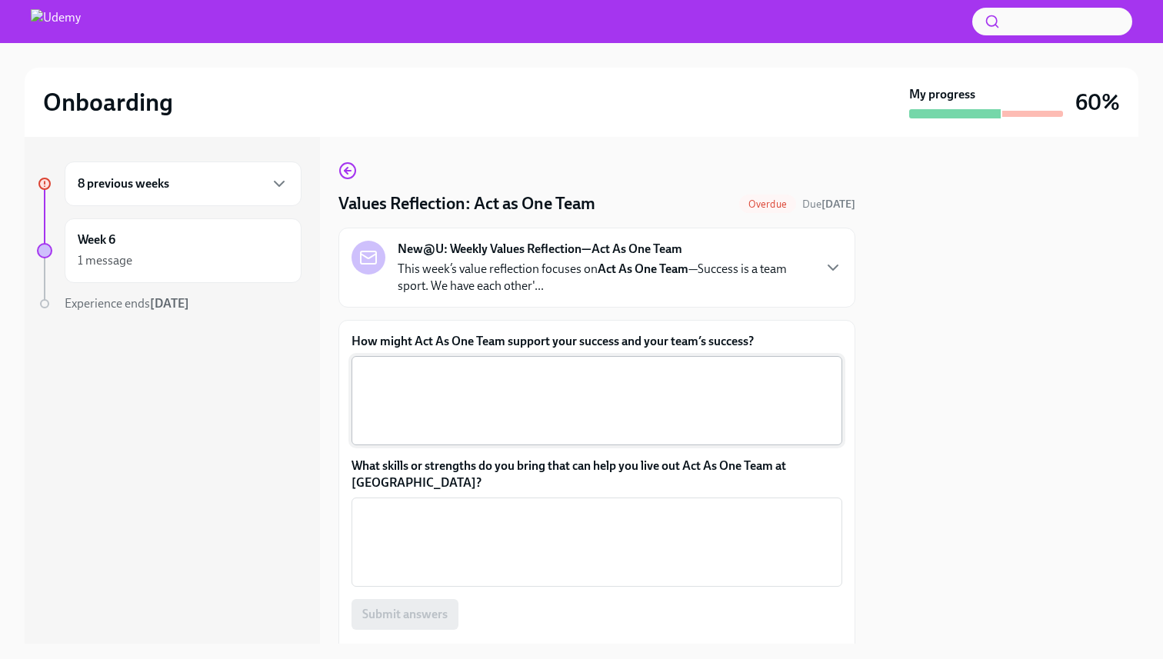
click at [509, 416] on textarea "How might Act As One Team support your success and your team’s success?" at bounding box center [597, 401] width 472 height 74
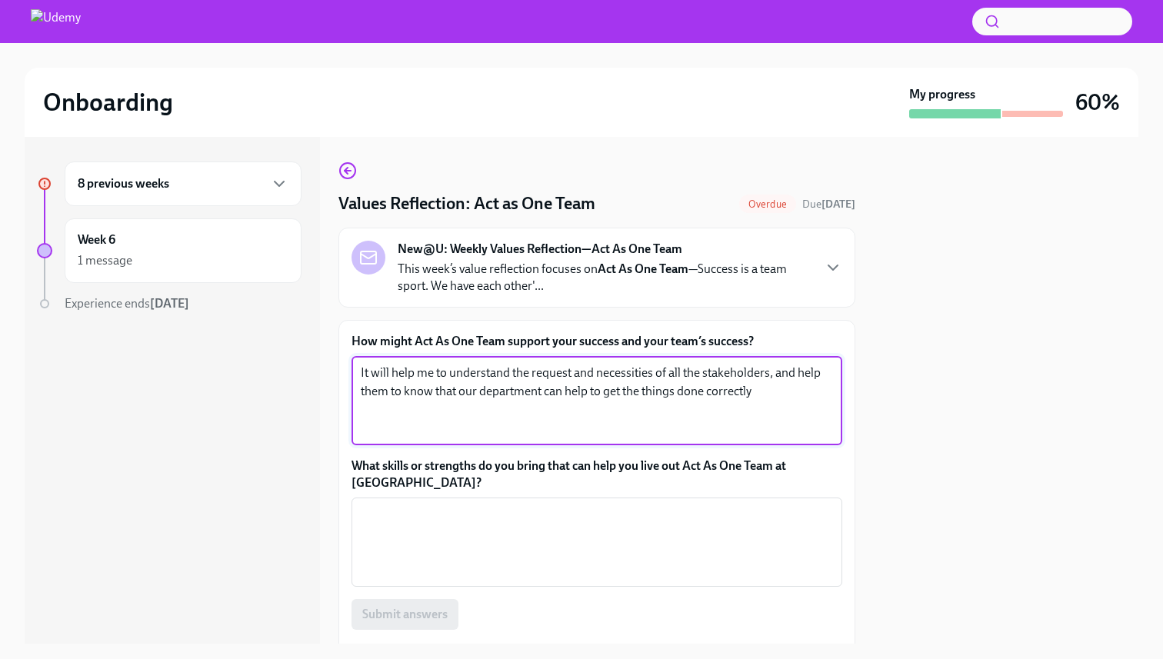
type textarea "It will help me to understand the request and necessities of all the stakeholde…"
click at [831, 364] on div at bounding box center [1006, 390] width 265 height 507
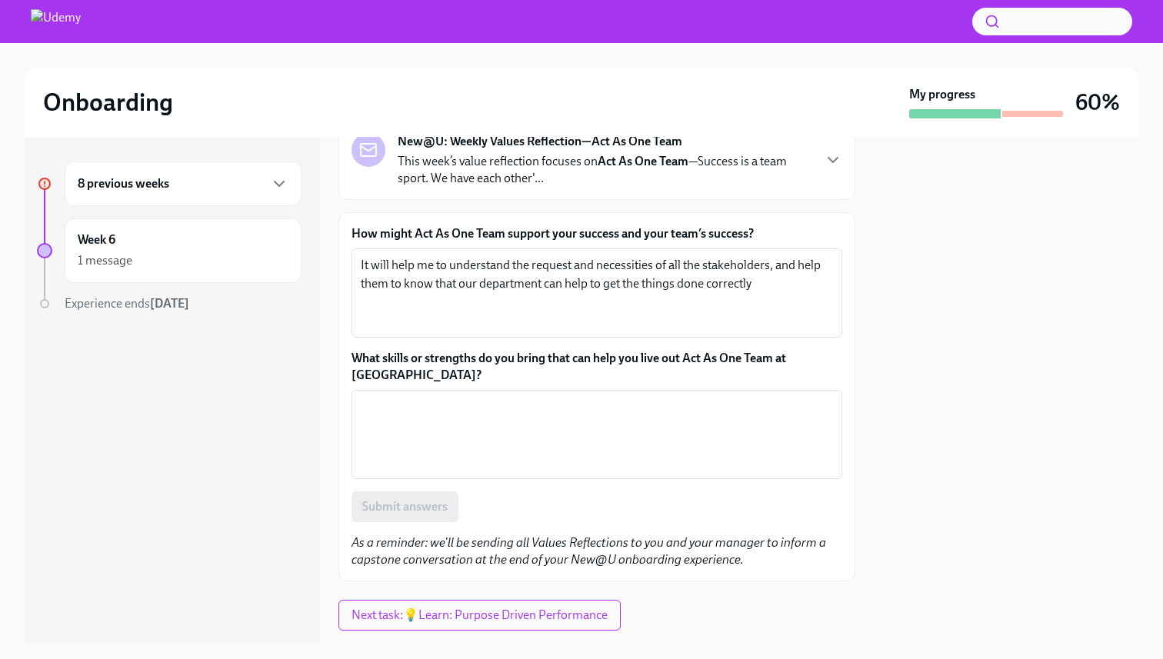
scroll to position [144, 0]
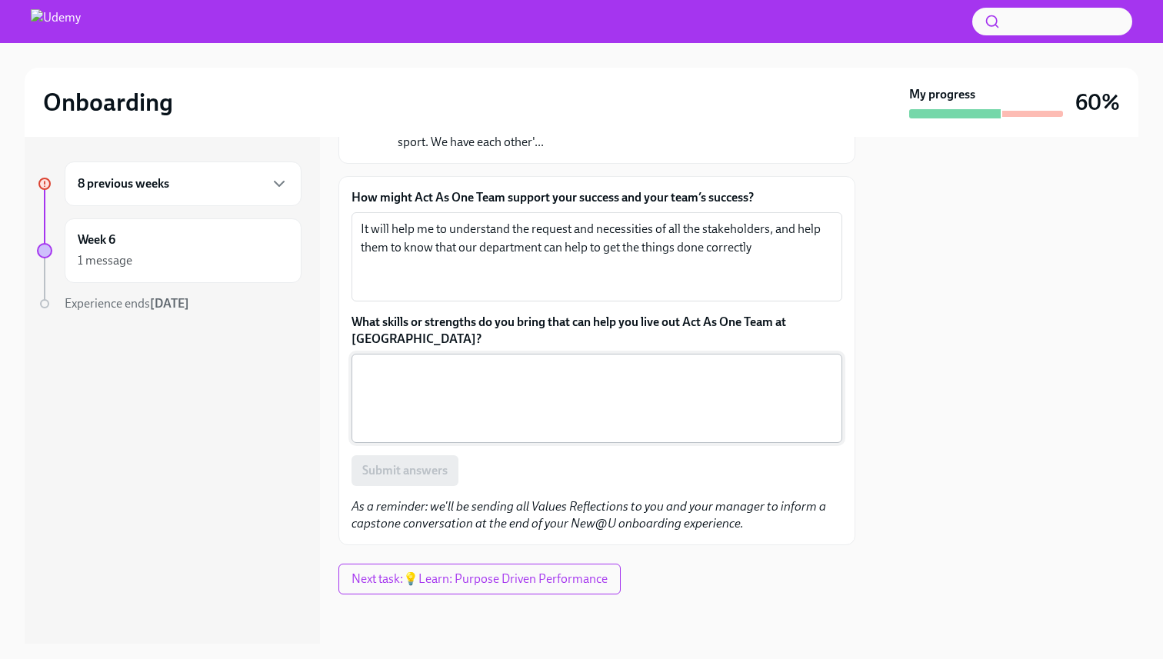
click at [419, 392] on textarea "What skills or strengths do you bring that can help you live out Act As One Tea…" at bounding box center [597, 399] width 472 height 74
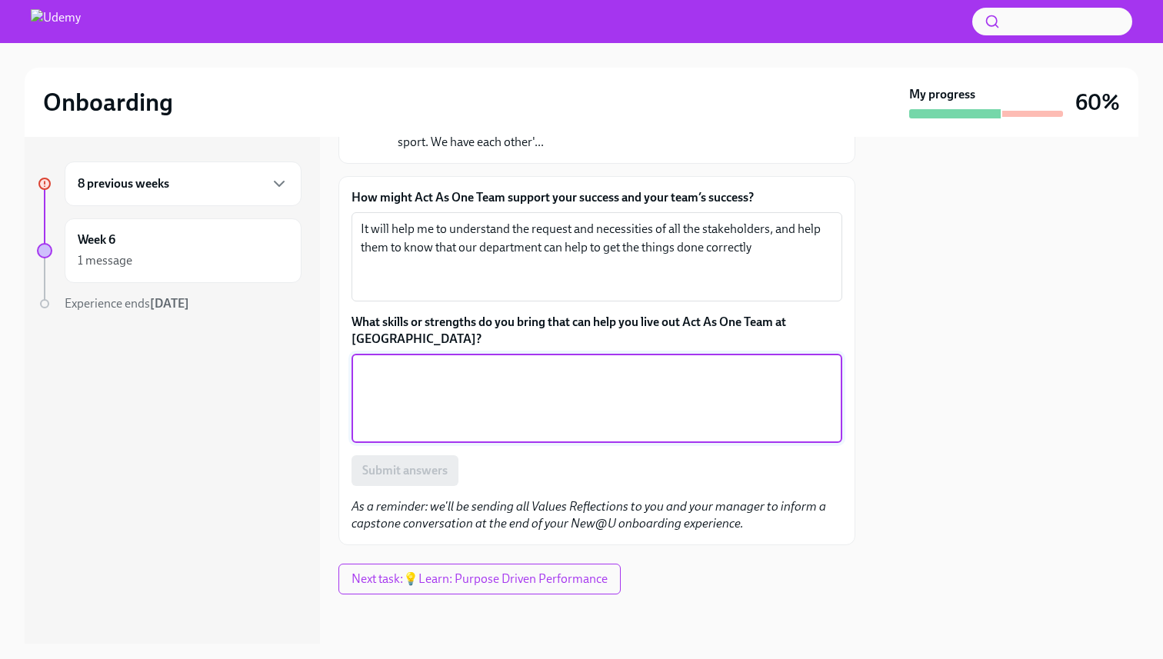
click at [759, 409] on textarea "What skills or strengths do you bring that can help you live out Act As One Tea…" at bounding box center [597, 399] width 472 height 74
click at [561, 379] on textarea "Emphatic, assertive communication," at bounding box center [597, 399] width 472 height 74
type textarea "Emphatic, assertive communication, active listening"
click at [406, 466] on span "Submit answers" at bounding box center [404, 470] width 85 height 15
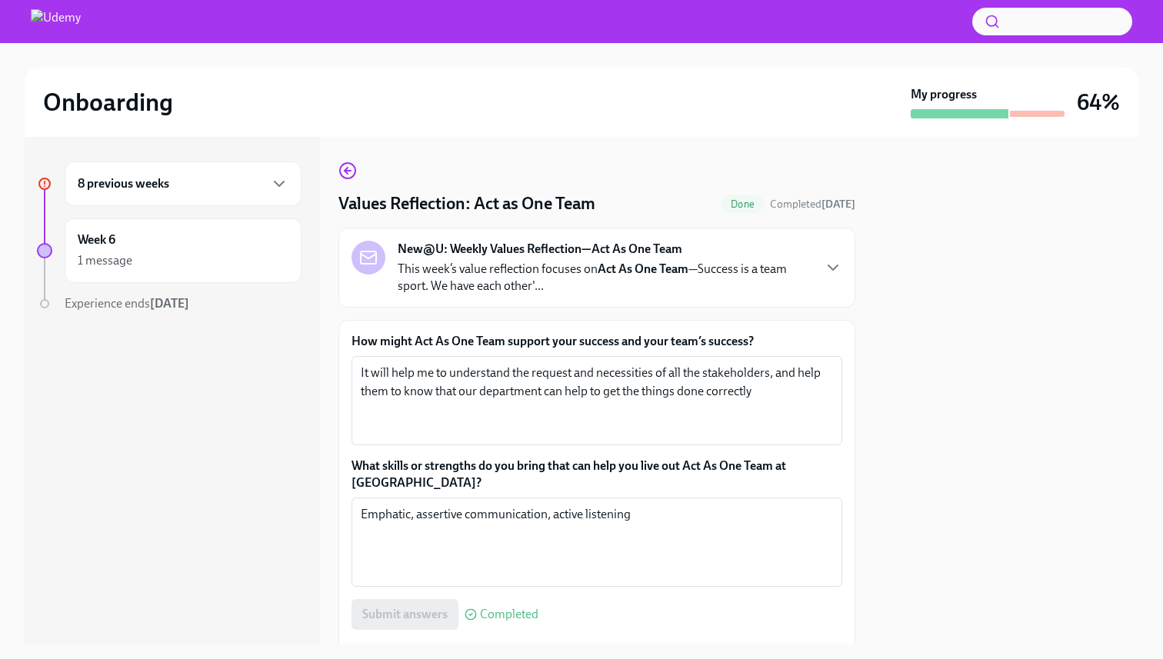
click at [143, 176] on h6 "8 previous weeks" at bounding box center [124, 183] width 92 height 17
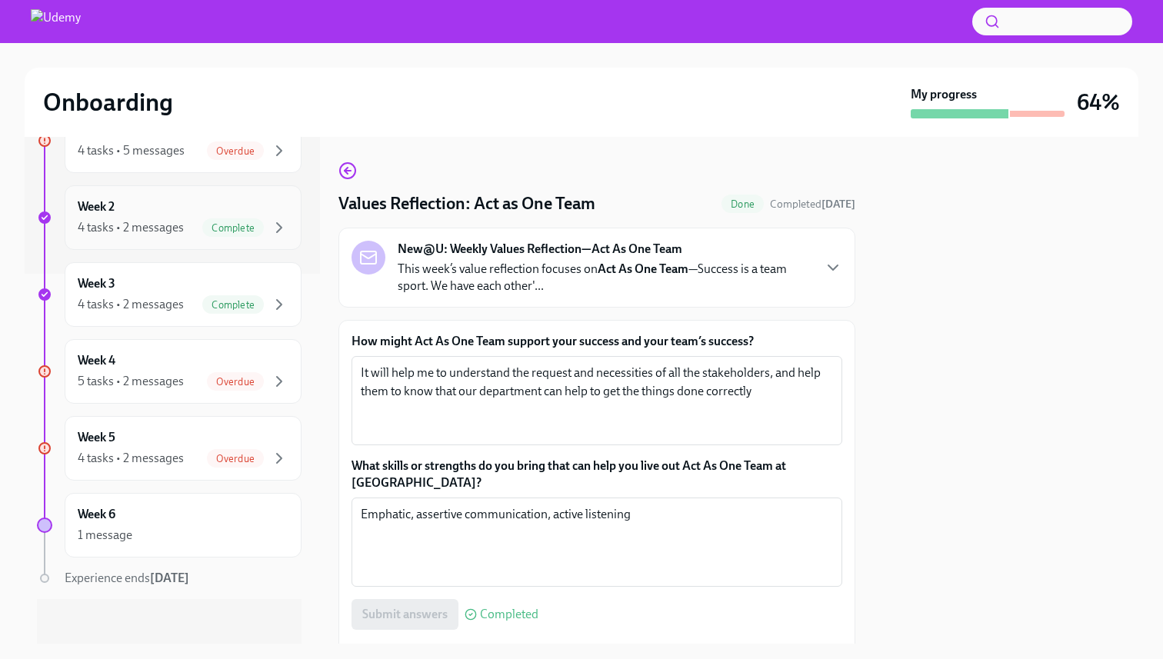
scroll to position [375, 0]
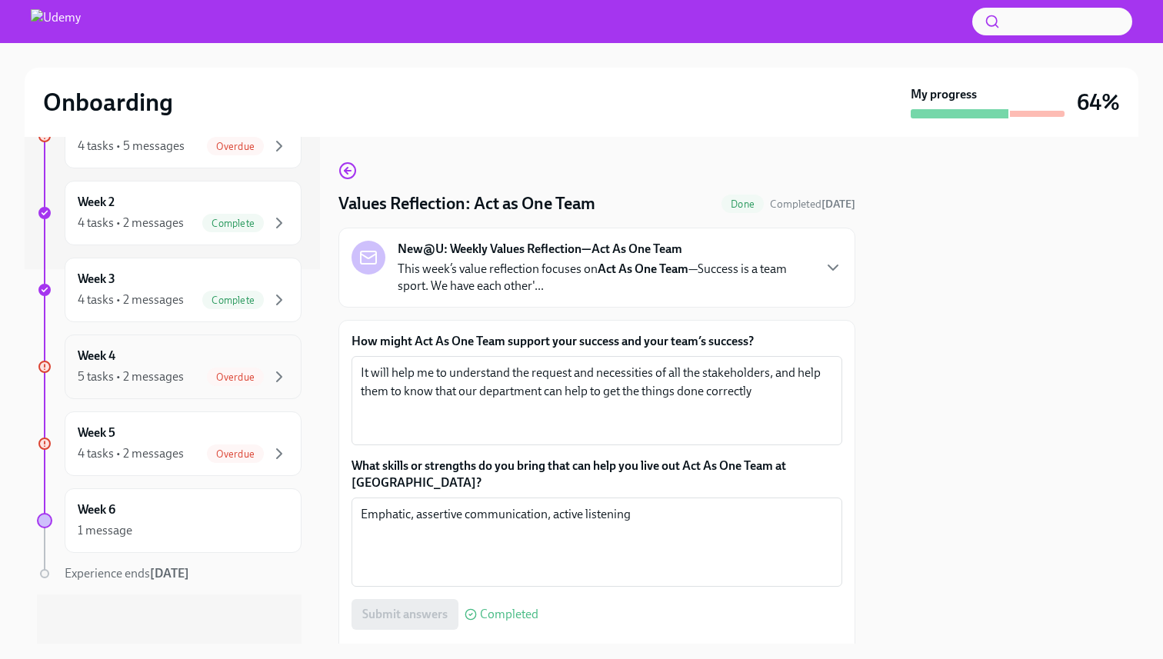
click at [176, 386] on div "5 tasks • 2 messages Overdue" at bounding box center [183, 377] width 211 height 18
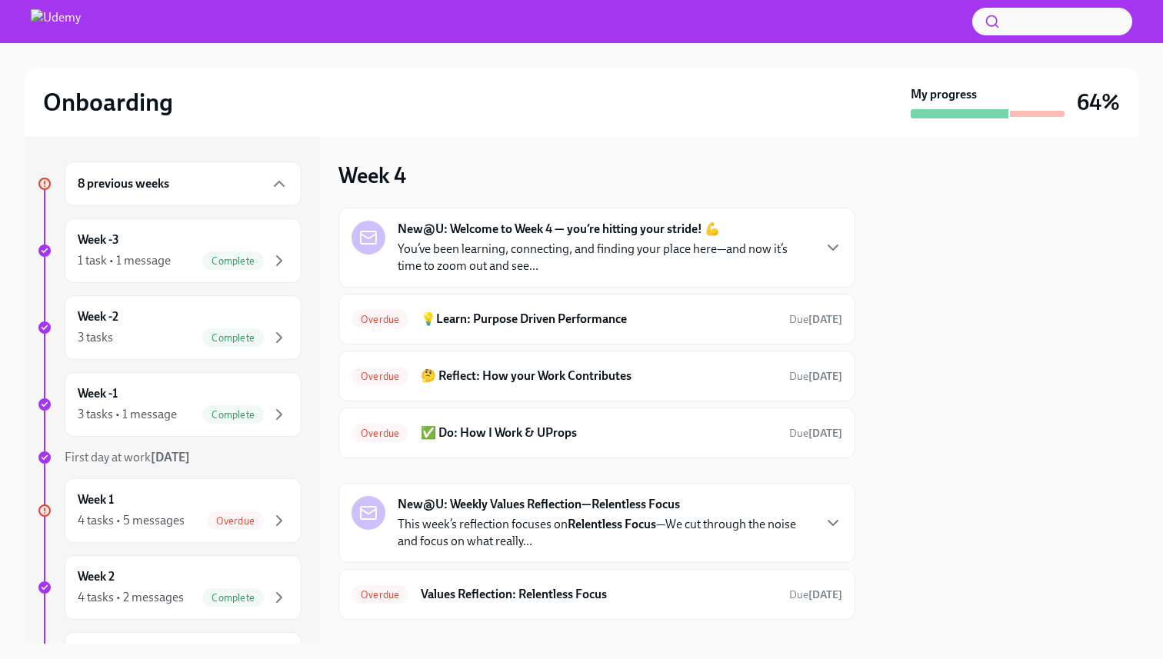
click at [534, 277] on div "New@U: Welcome to Week 4 — you’re hitting your stride! 💪 You’ve been learning, …" at bounding box center [597, 248] width 517 height 80
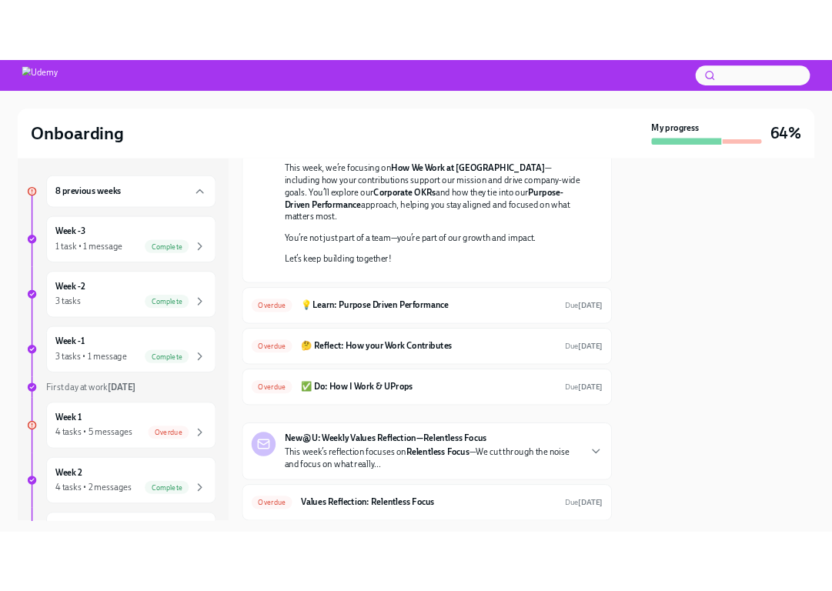
scroll to position [363, 0]
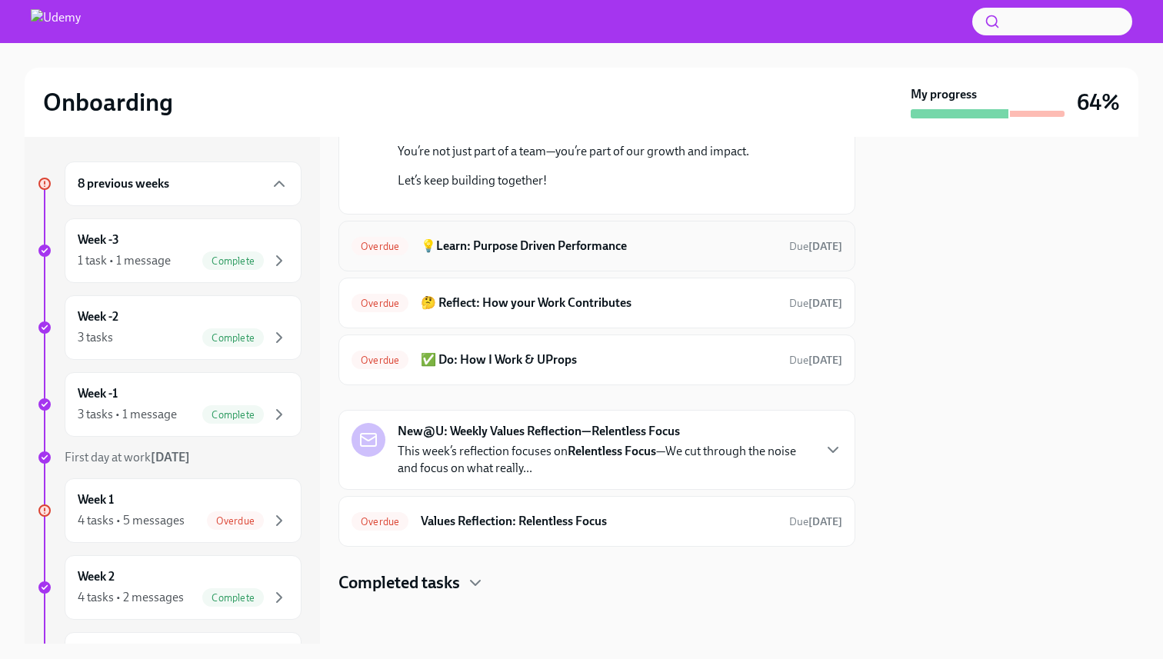
click at [583, 255] on h6 "💡Learn: Purpose Driven Performance" at bounding box center [599, 246] width 356 height 17
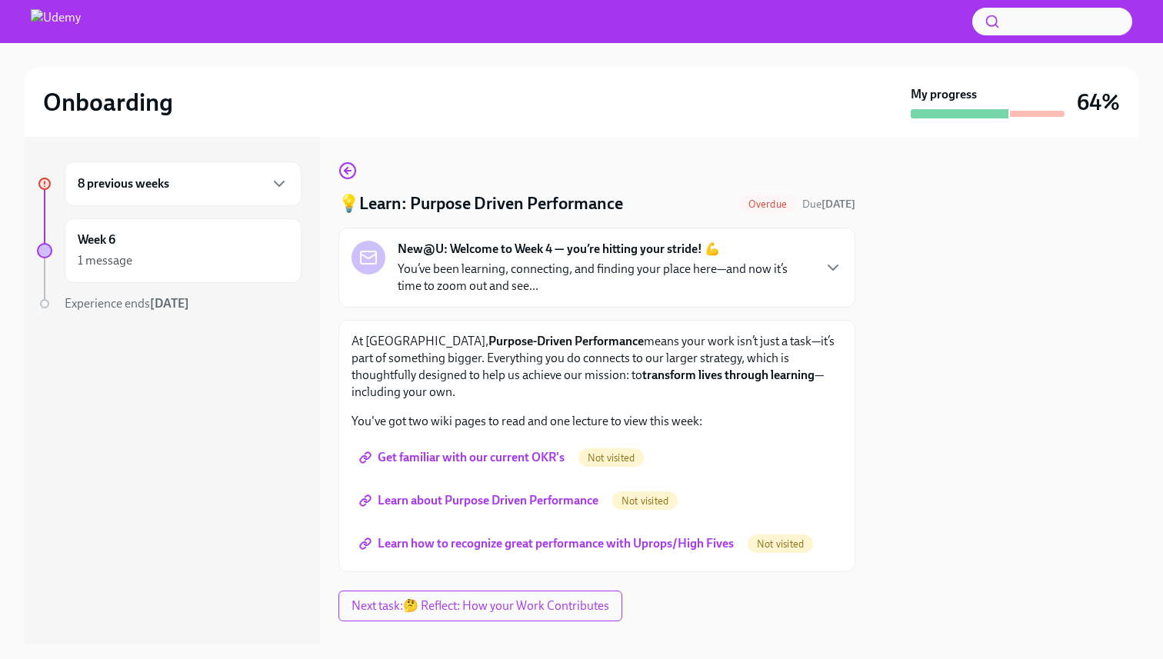
click at [512, 462] on span "Get familiar with our current OKR's" at bounding box center [463, 457] width 202 height 15
click at [598, 500] on span "Learn about Purpose Driven Performance" at bounding box center [480, 500] width 236 height 15
